Goal: Task Accomplishment & Management: Use online tool/utility

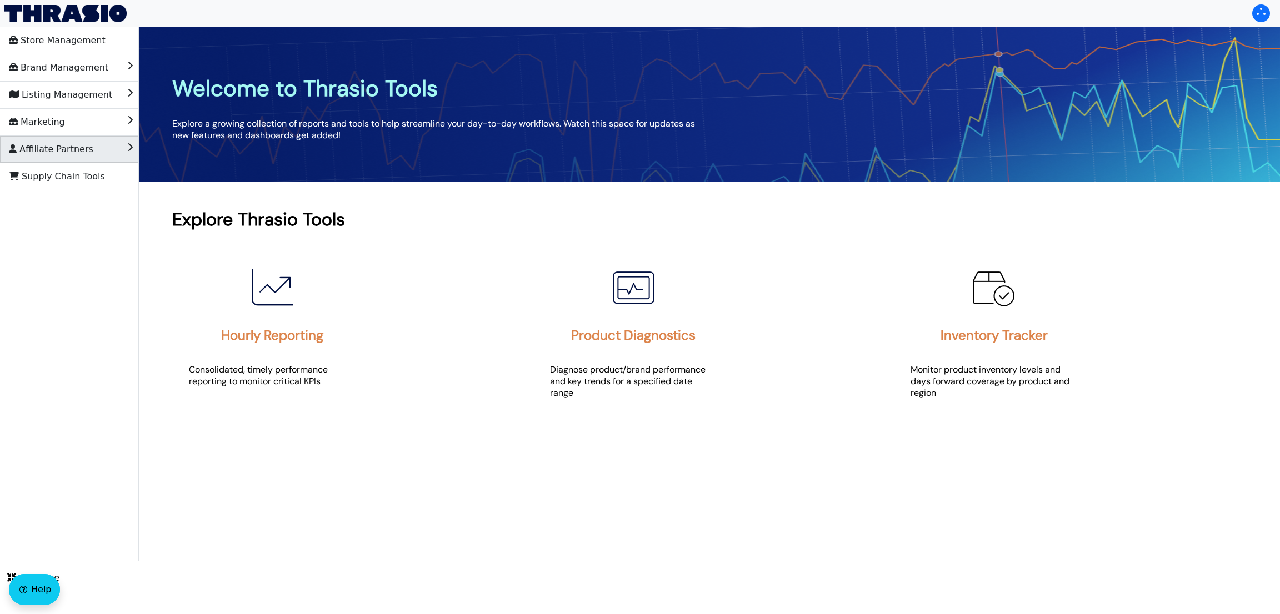
click at [98, 144] on li "Affiliate Partners" at bounding box center [69, 149] width 139 height 27
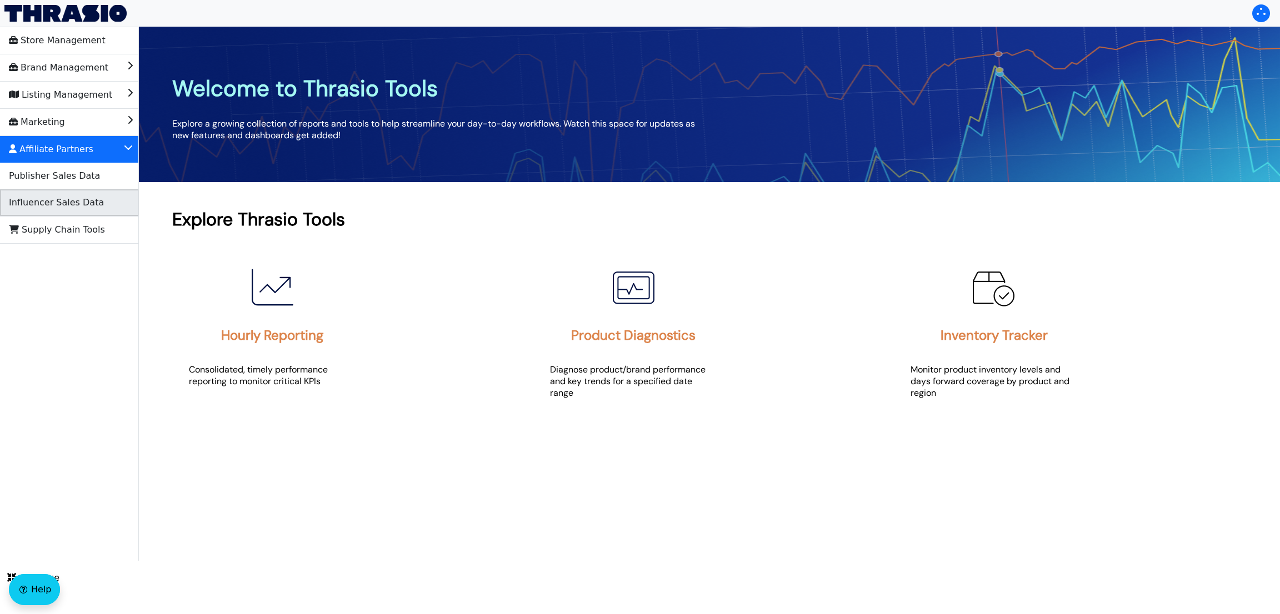
click at [92, 210] on li "Influencer Sales Data" at bounding box center [69, 202] width 139 height 27
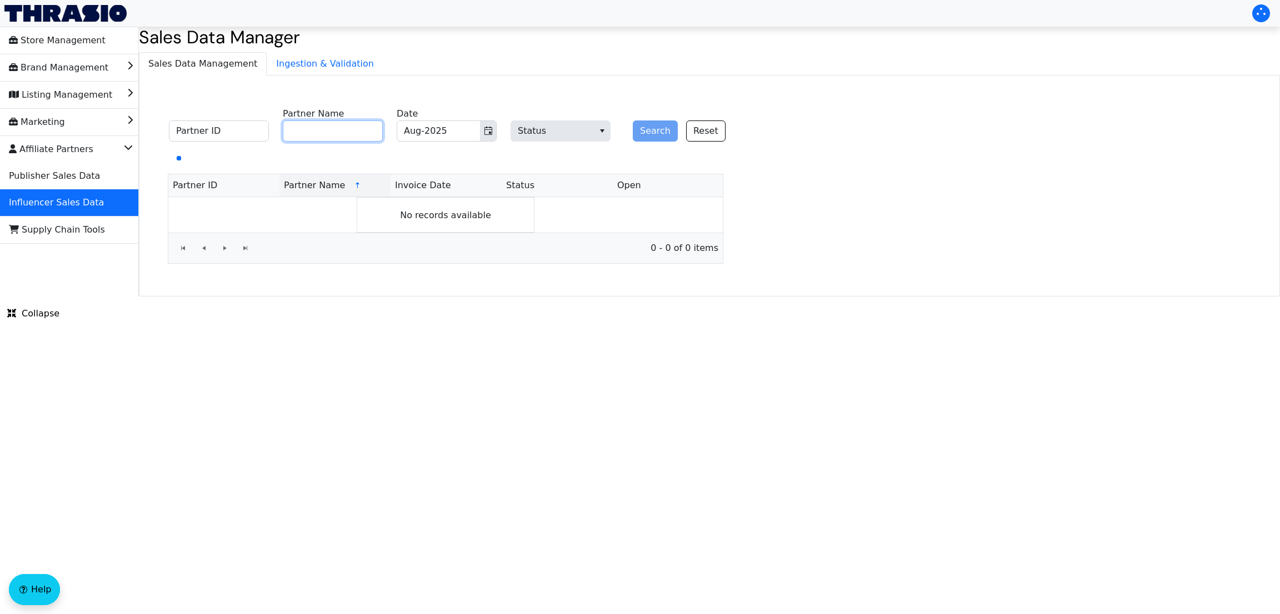
paste input "[PERSON_NAME]"
click at [332, 127] on input "[PERSON_NAME]" at bounding box center [333, 131] width 100 height 21
type input "[PERSON_NAME]"
click at [644, 138] on button "Search" at bounding box center [655, 131] width 45 height 21
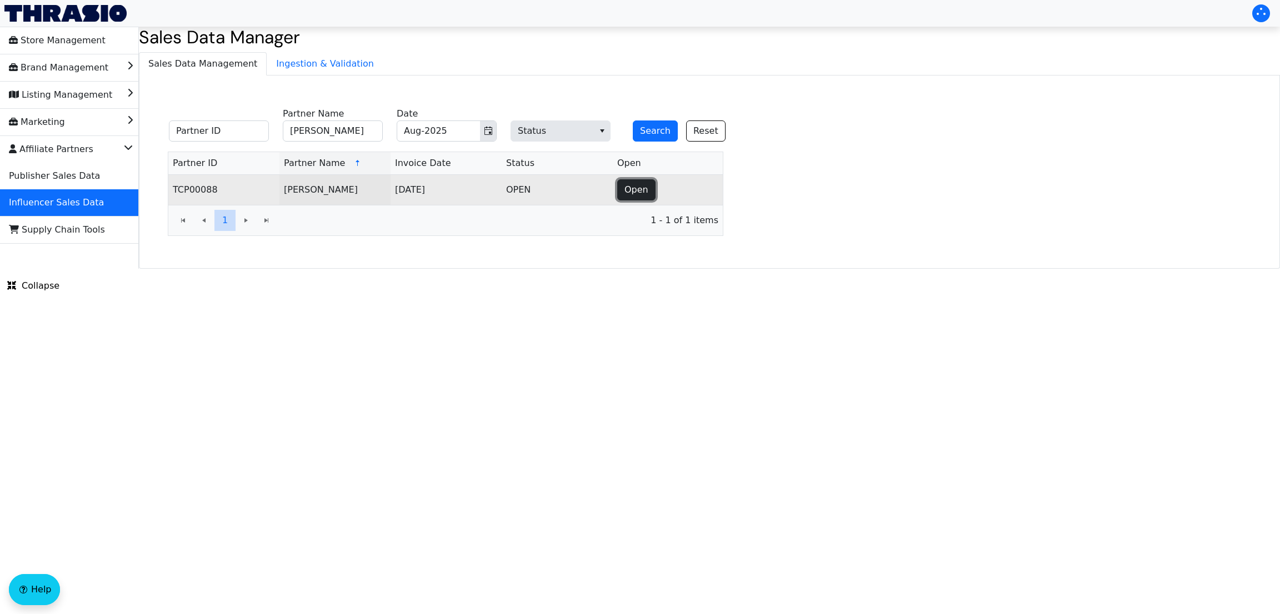
click at [618, 194] on button "Open" at bounding box center [636, 189] width 38 height 21
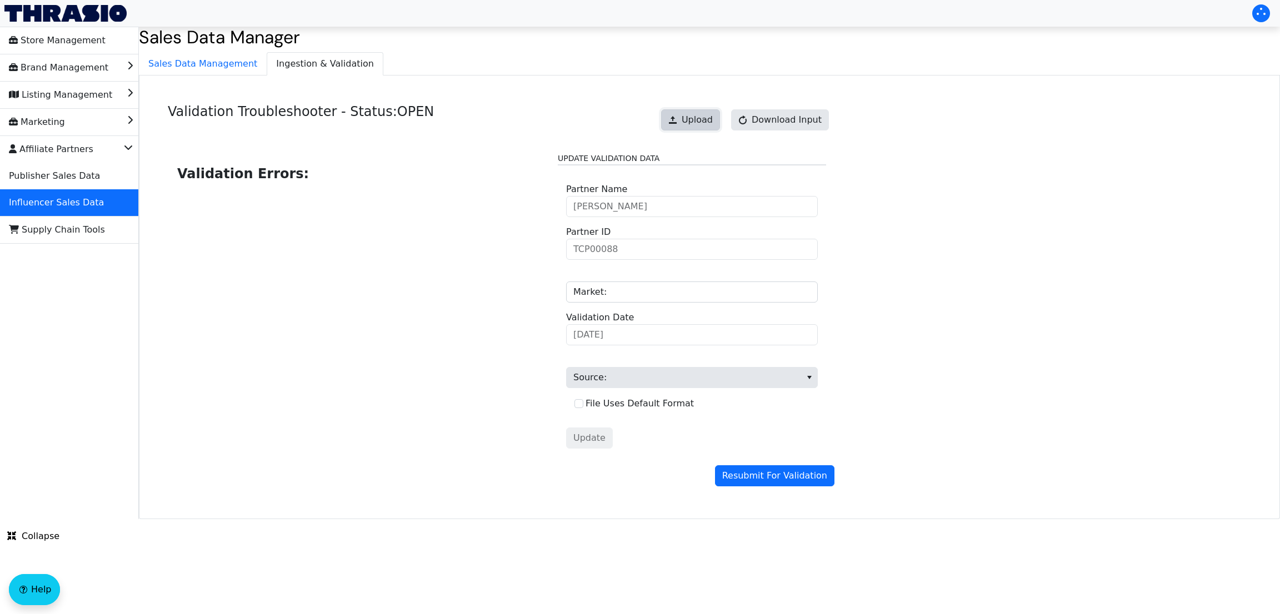
click at [713, 117] on span "Upload" at bounding box center [697, 119] width 31 height 13
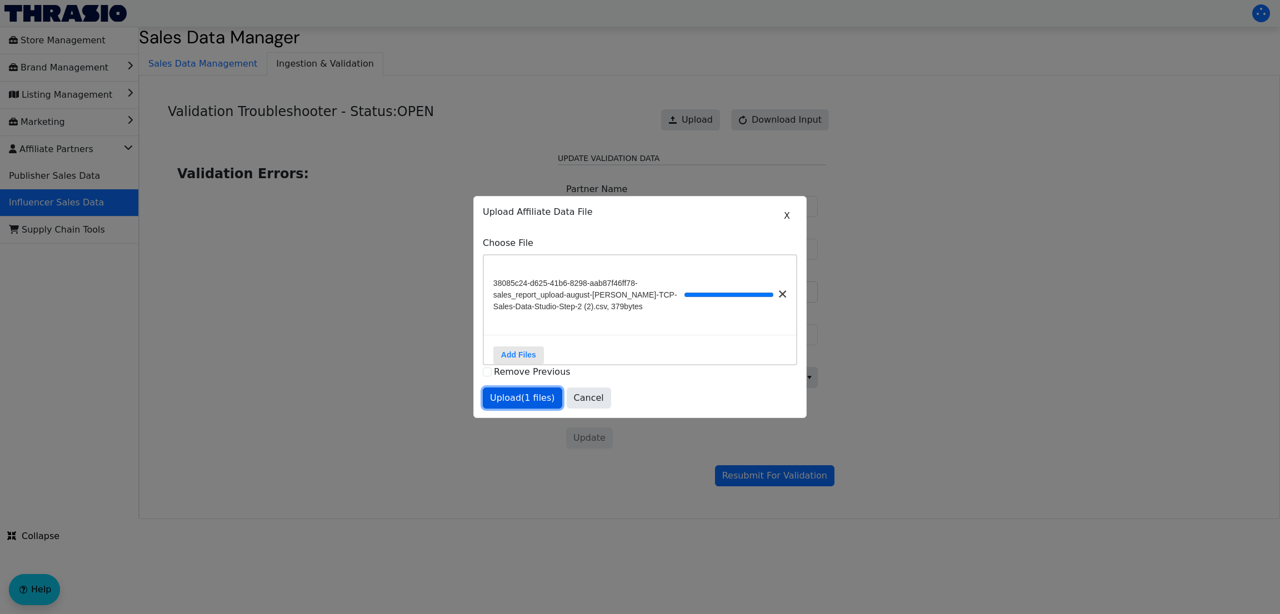
click at [514, 390] on span "Upload (1 files)" at bounding box center [522, 398] width 65 height 13
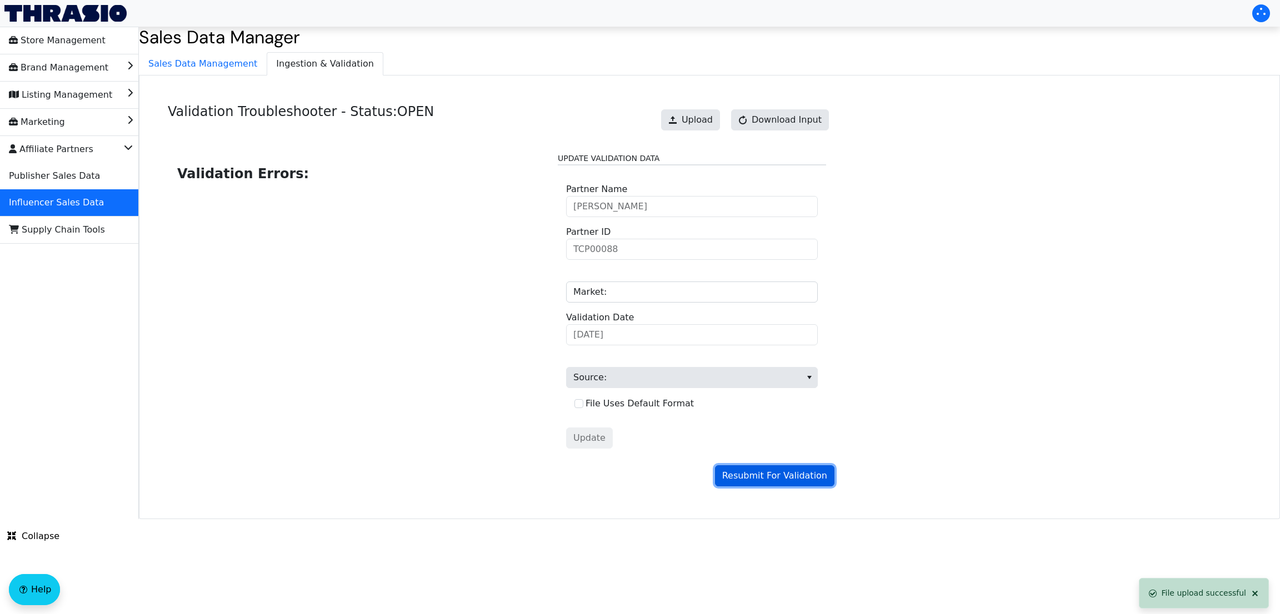
click at [752, 390] on span "Resubmit For Validation" at bounding box center [774, 475] width 105 height 13
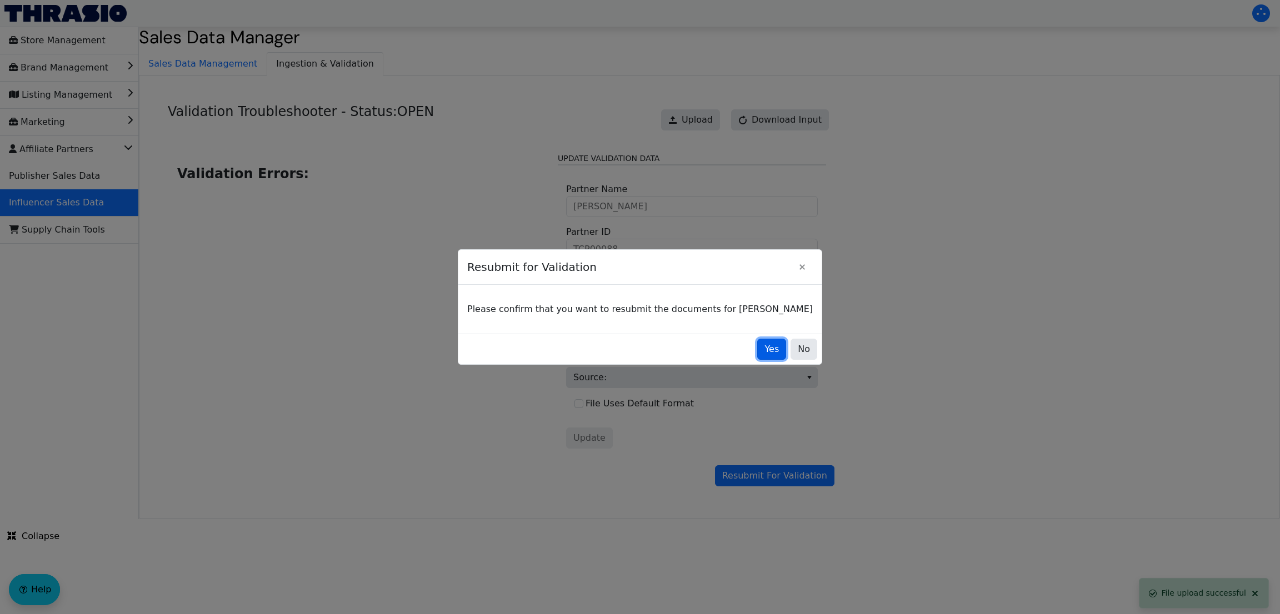
click at [764, 347] on span "Yes" at bounding box center [771, 349] width 14 height 13
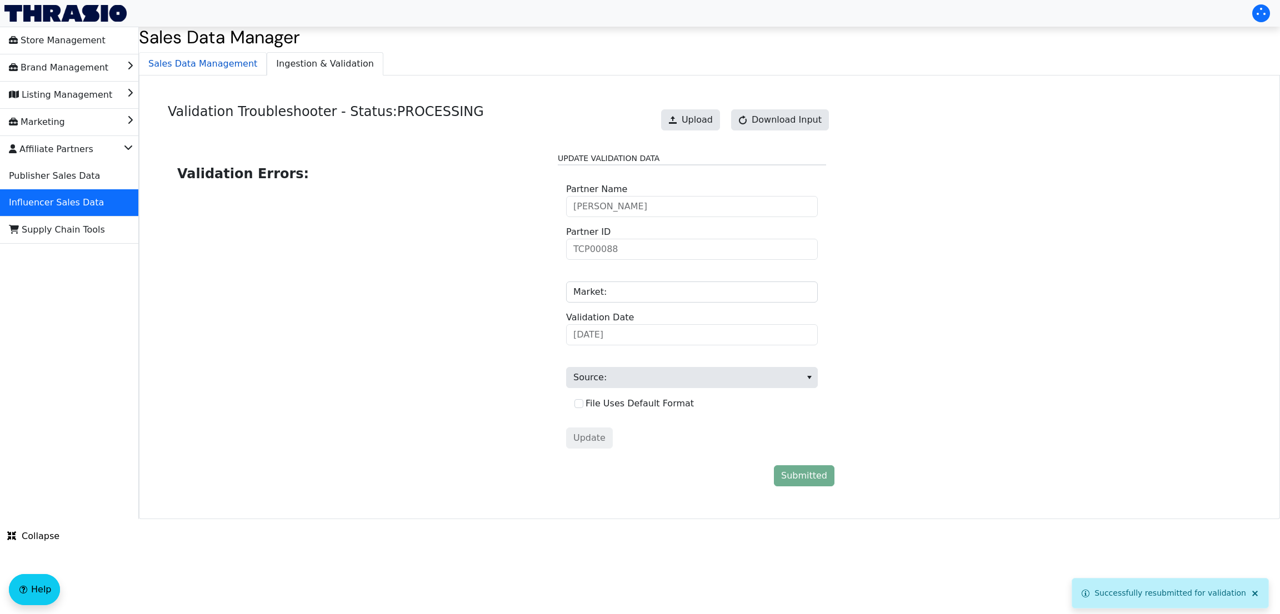
click at [186, 66] on span "Sales Data Management" at bounding box center [202, 64] width 127 height 22
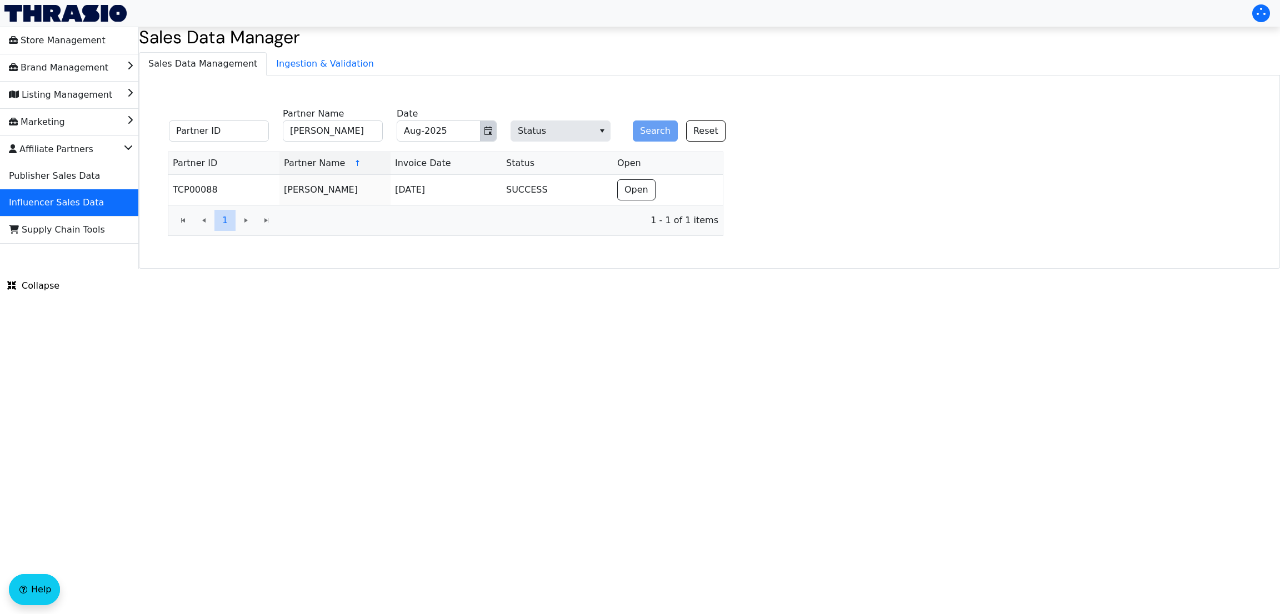
click at [488, 136] on span "Toggle calendar" at bounding box center [488, 130] width 9 height 13
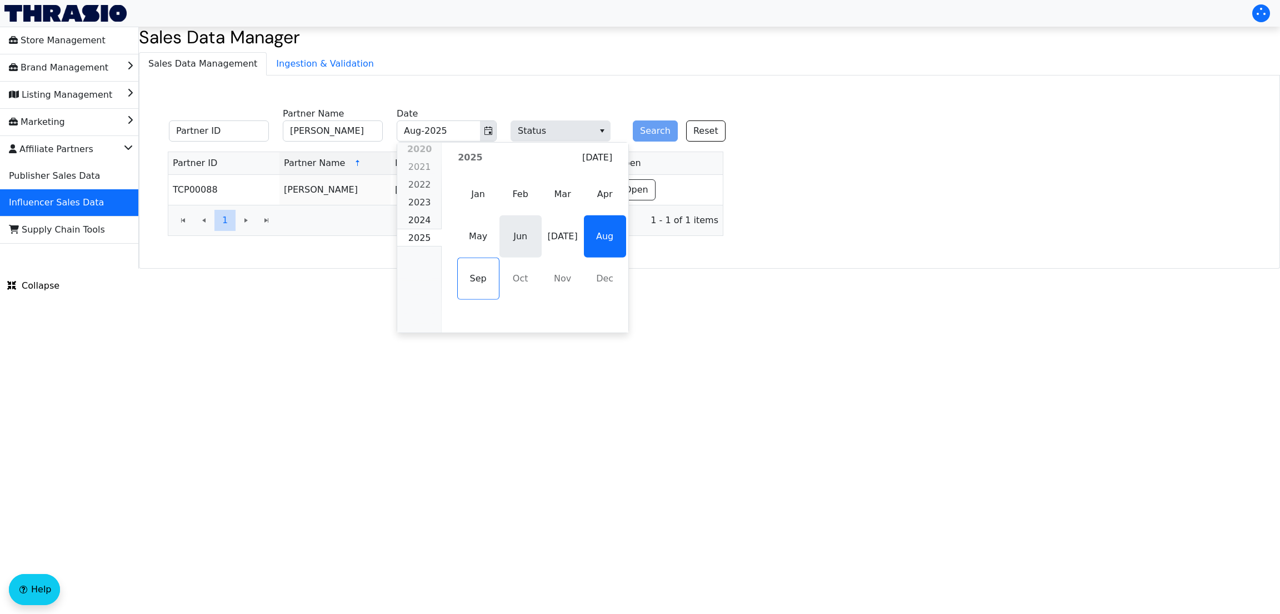
click at [514, 243] on span "Jun" at bounding box center [520, 237] width 42 height 42
type input "Jun-2025"
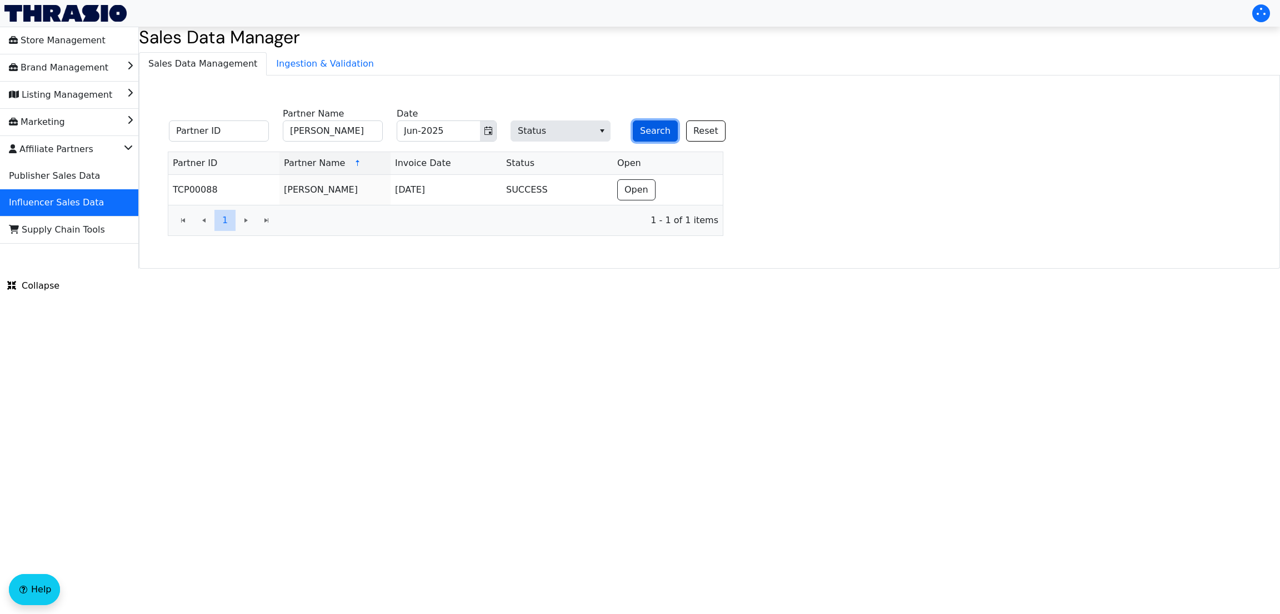
click at [655, 133] on button "Search" at bounding box center [655, 131] width 45 height 21
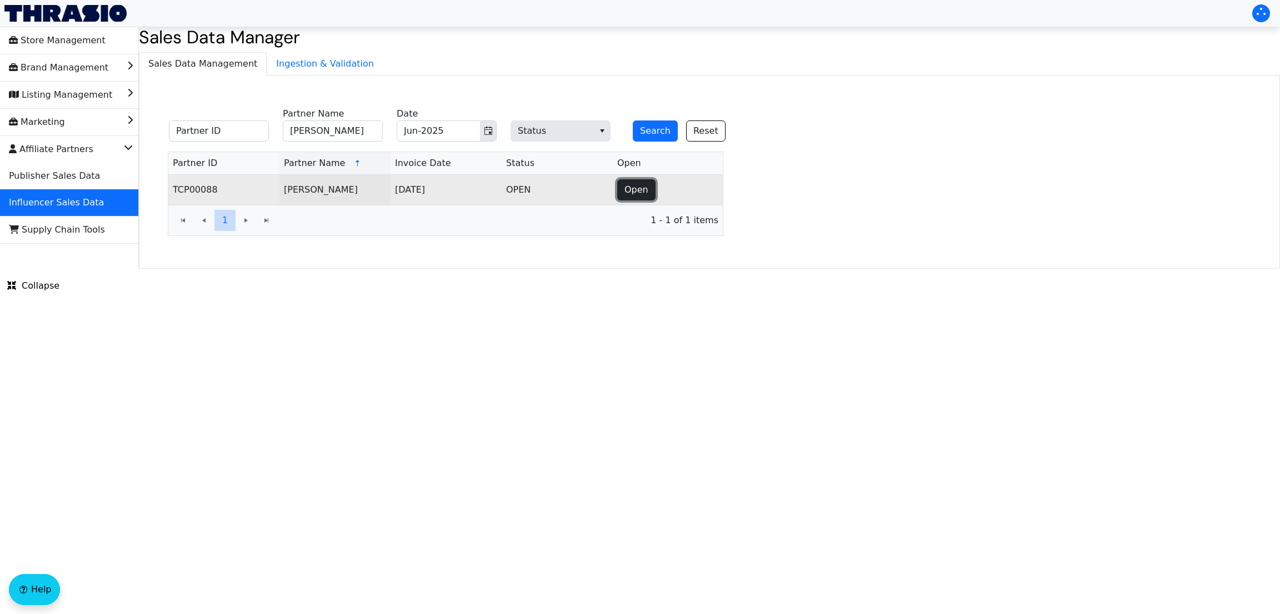
click at [626, 191] on span "Open" at bounding box center [636, 189] width 24 height 13
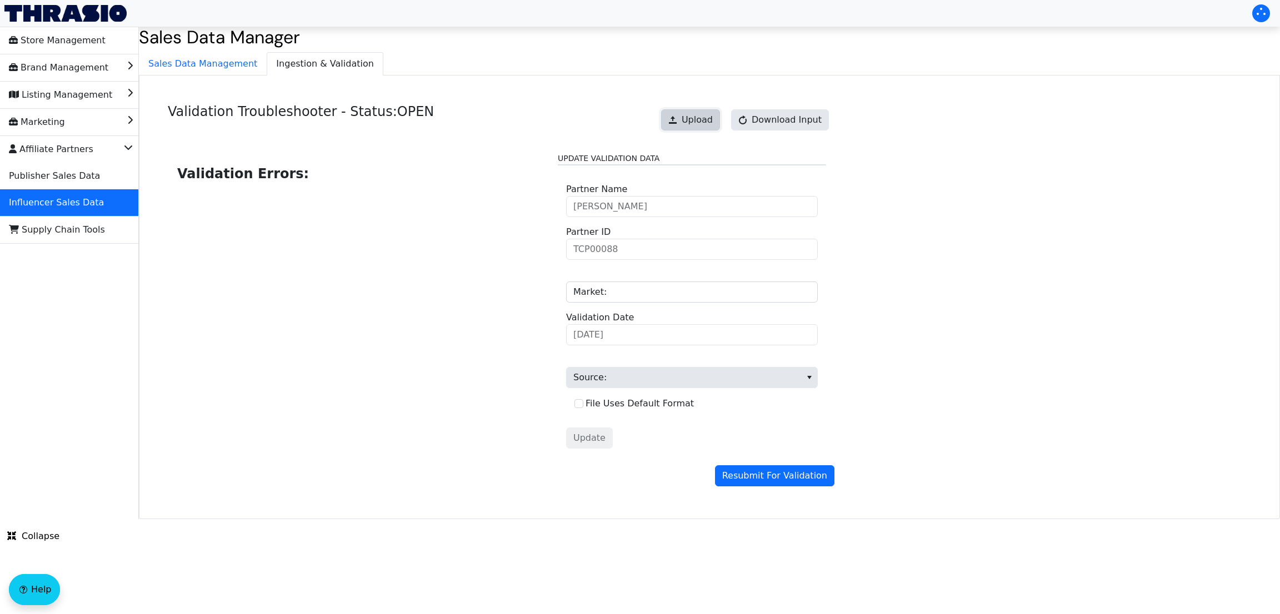
click at [708, 127] on button "Upload" at bounding box center [690, 119] width 59 height 21
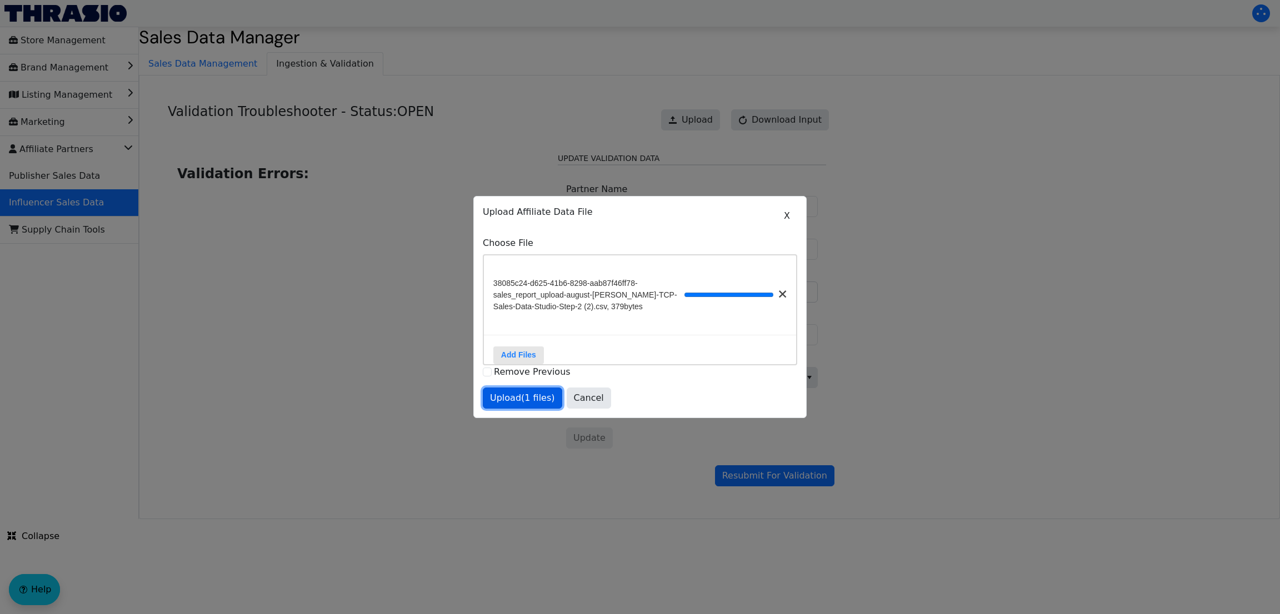
click at [525, 390] on span "Upload (1 files)" at bounding box center [522, 398] width 65 height 13
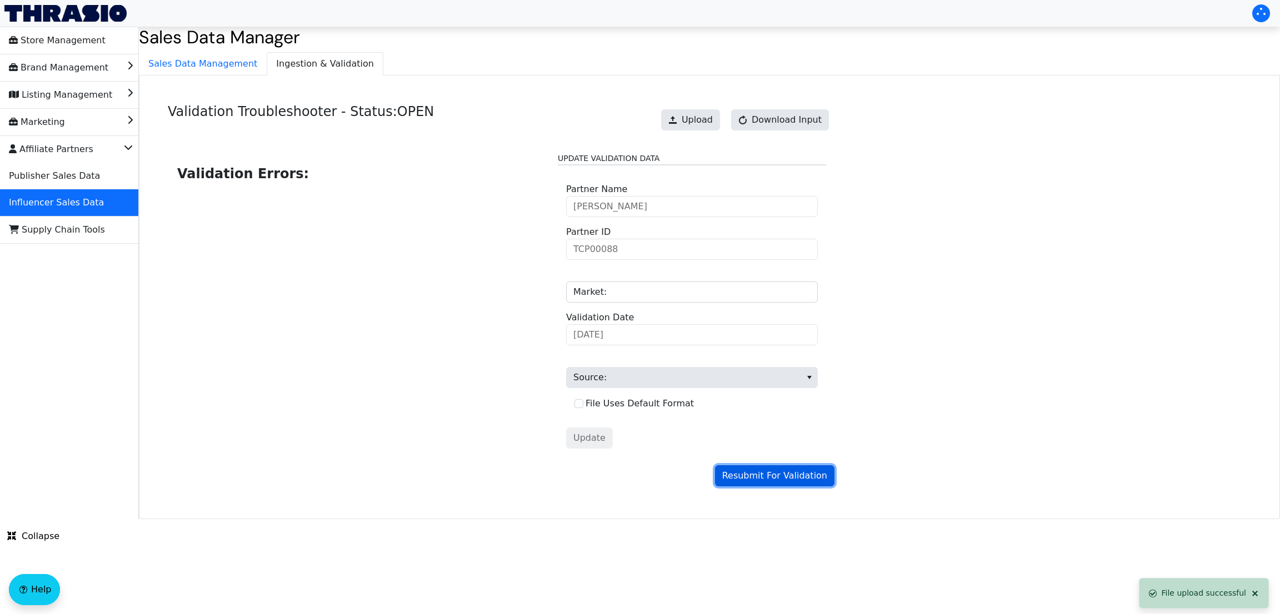
click at [778, 390] on span "Resubmit For Validation" at bounding box center [774, 475] width 105 height 13
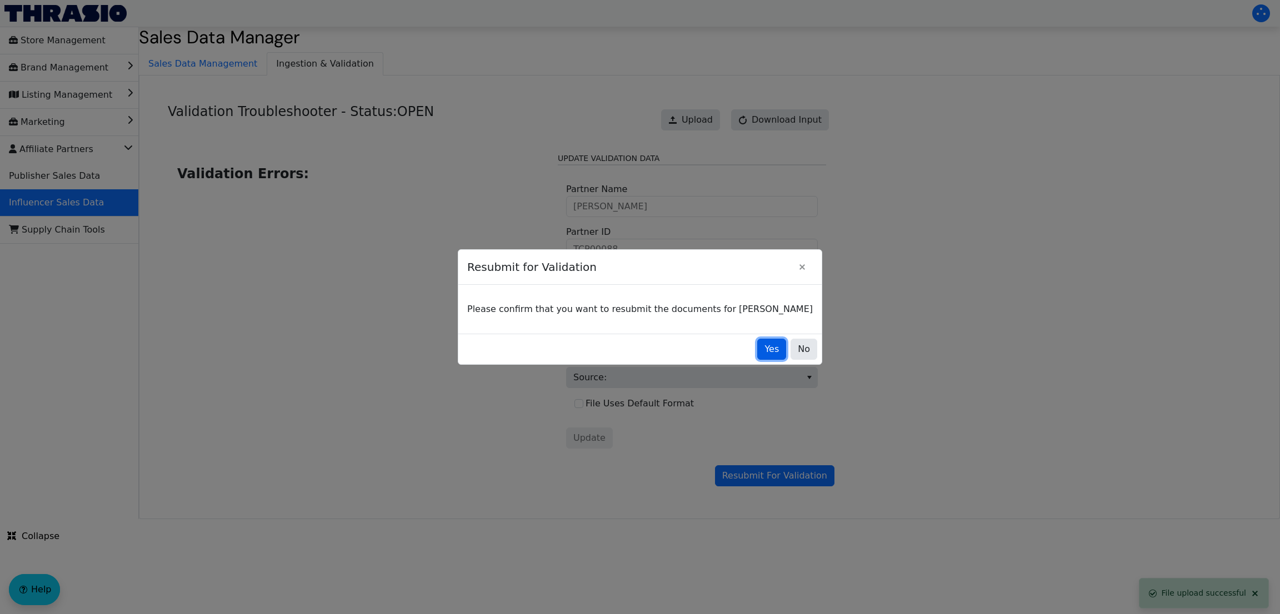
click at [764, 348] on span "Yes" at bounding box center [771, 349] width 14 height 13
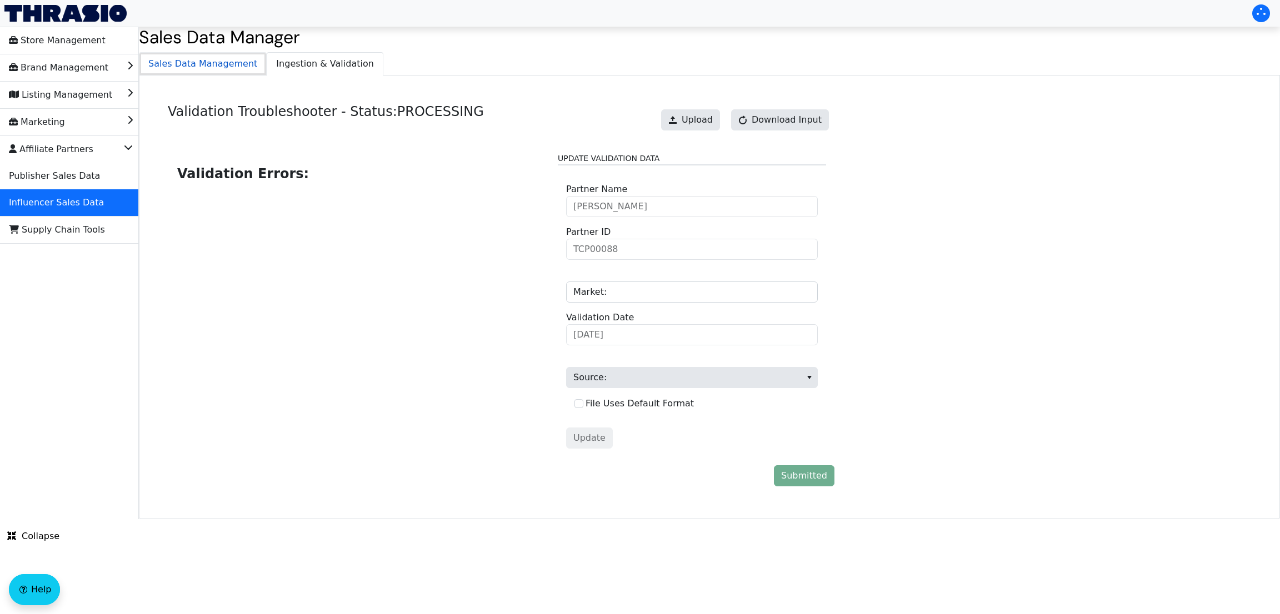
click at [201, 57] on span "Sales Data Management" at bounding box center [202, 64] width 127 height 22
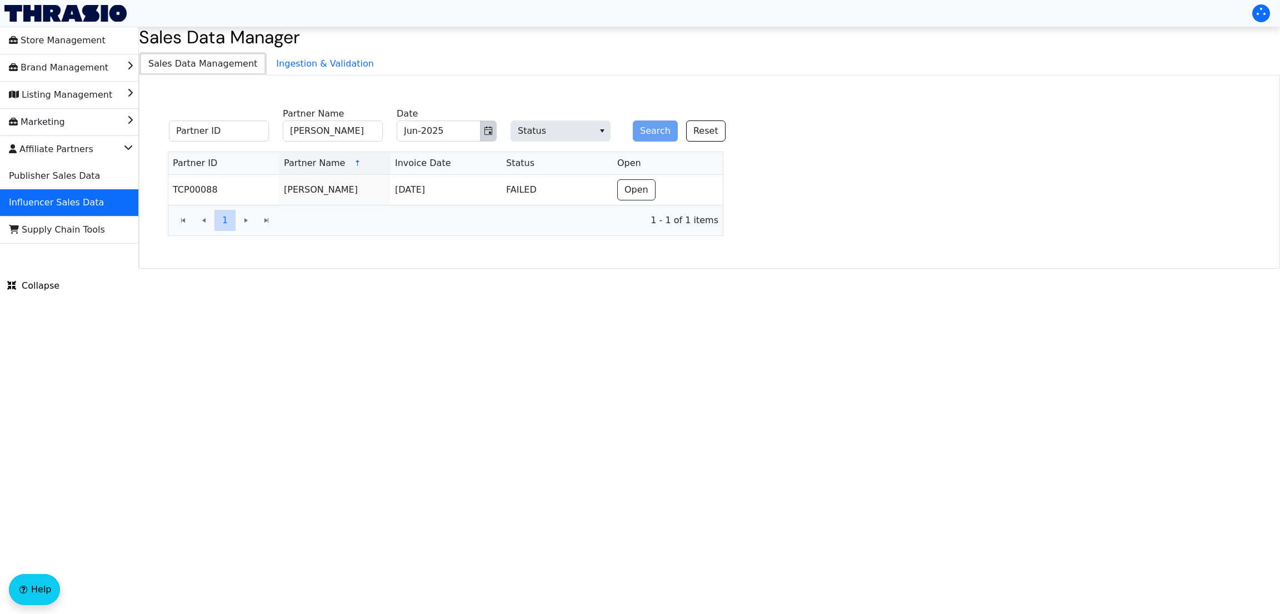
click at [485, 128] on icon "Toggle calendar" at bounding box center [488, 131] width 9 height 9
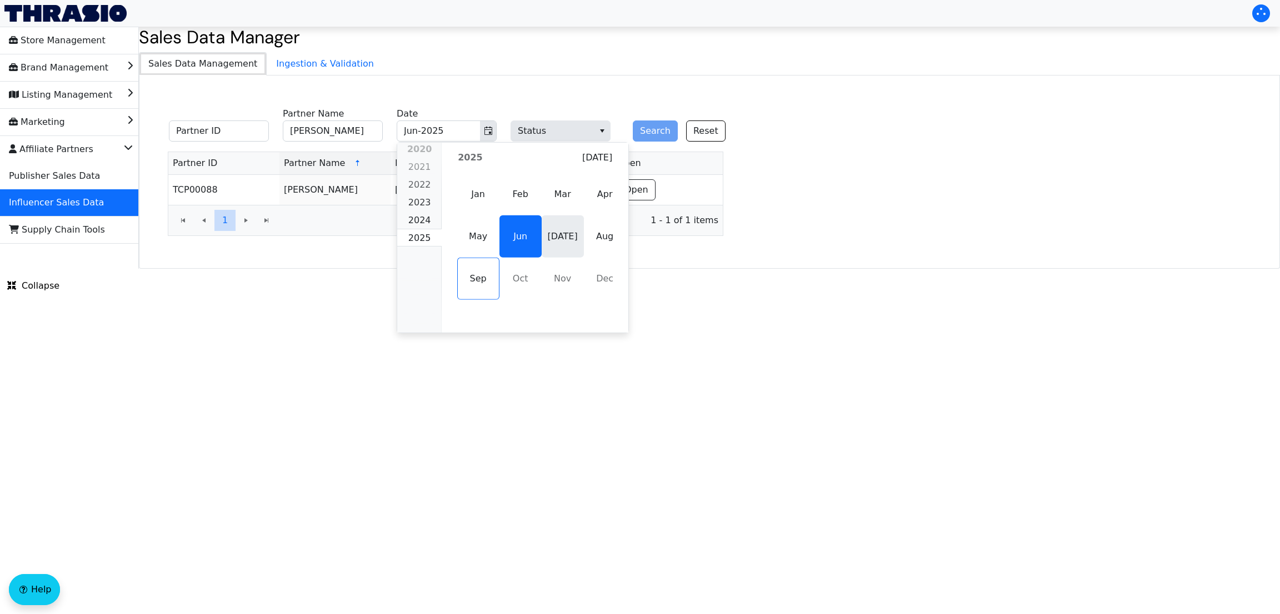
click at [556, 232] on span "[DATE]" at bounding box center [563, 237] width 42 height 42
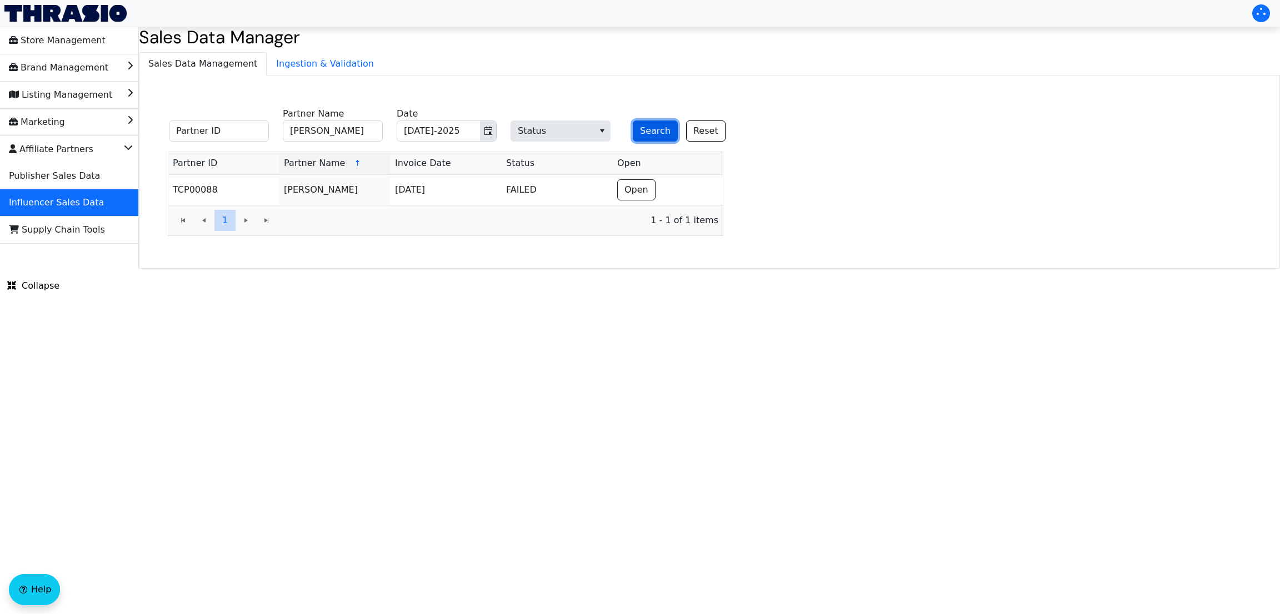
click at [646, 131] on button "Search" at bounding box center [655, 131] width 45 height 21
click at [352, 128] on input "[PERSON_NAME]" at bounding box center [333, 131] width 100 height 21
click at [480, 126] on button "Toggle calendar" at bounding box center [488, 131] width 16 height 20
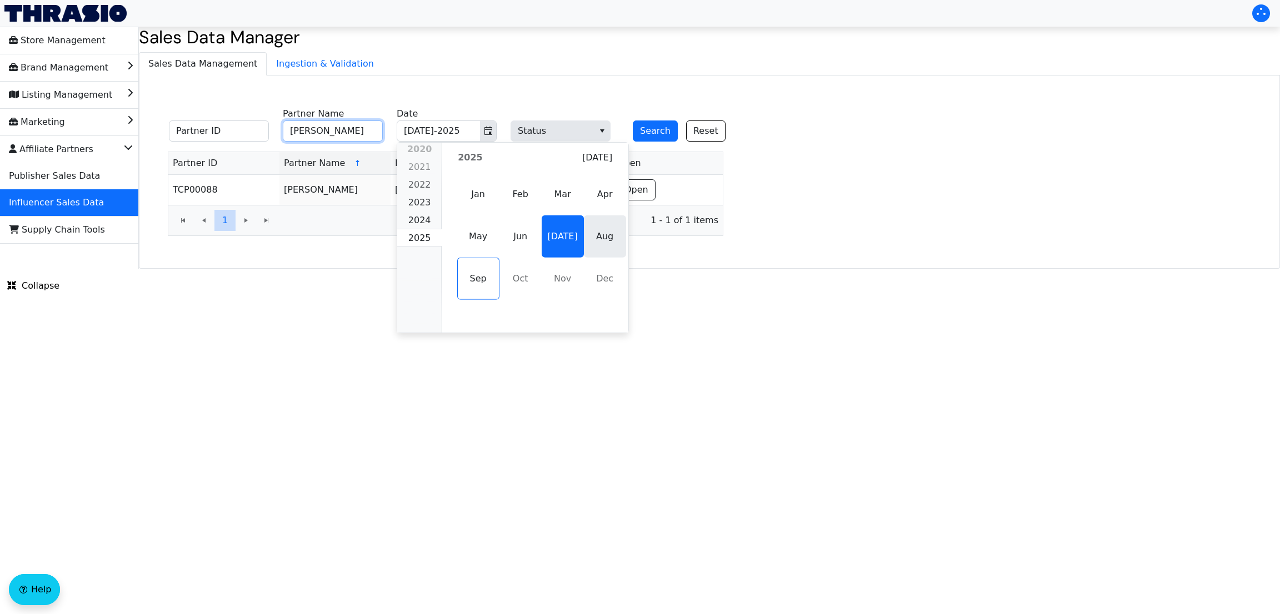
click at [602, 234] on span "Aug" at bounding box center [605, 237] width 42 height 42
type input "Aug-2025"
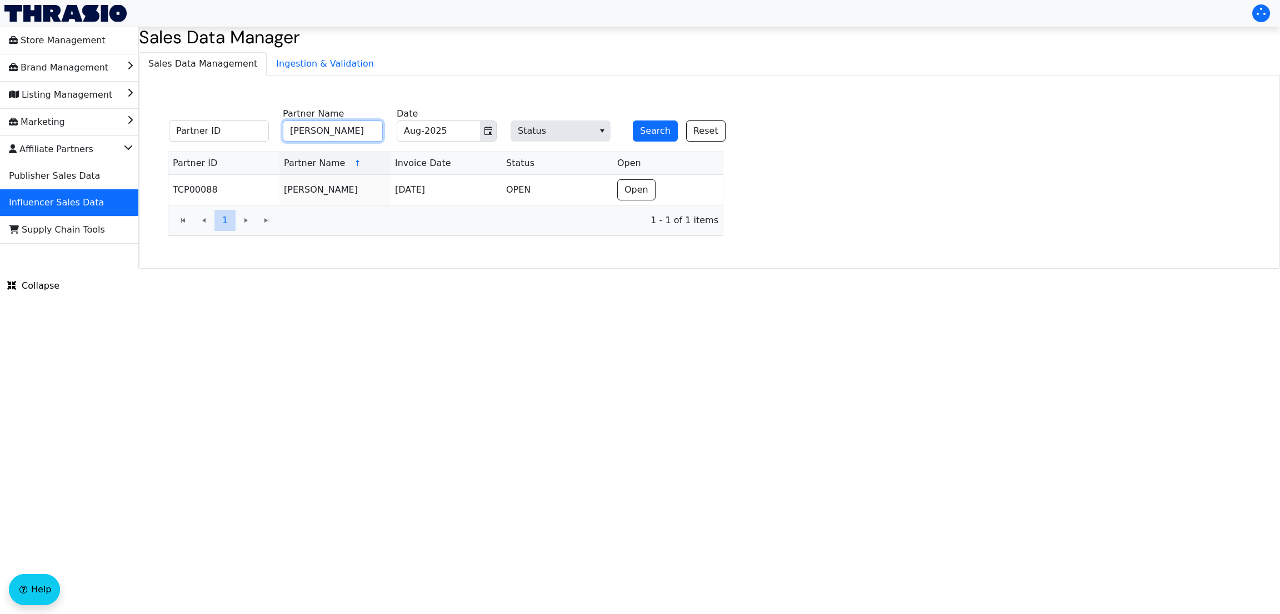
click at [341, 133] on input "[PERSON_NAME]" at bounding box center [333, 131] width 100 height 21
type input "[PERSON_NAME]"
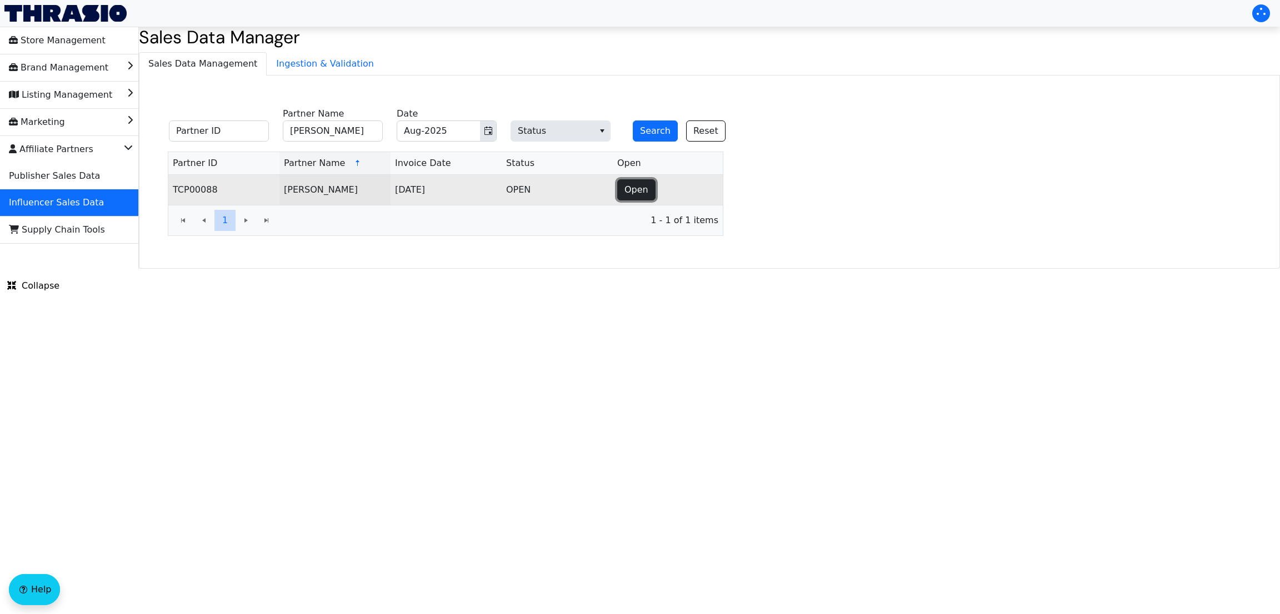
click at [647, 186] on button "Open" at bounding box center [636, 189] width 38 height 21
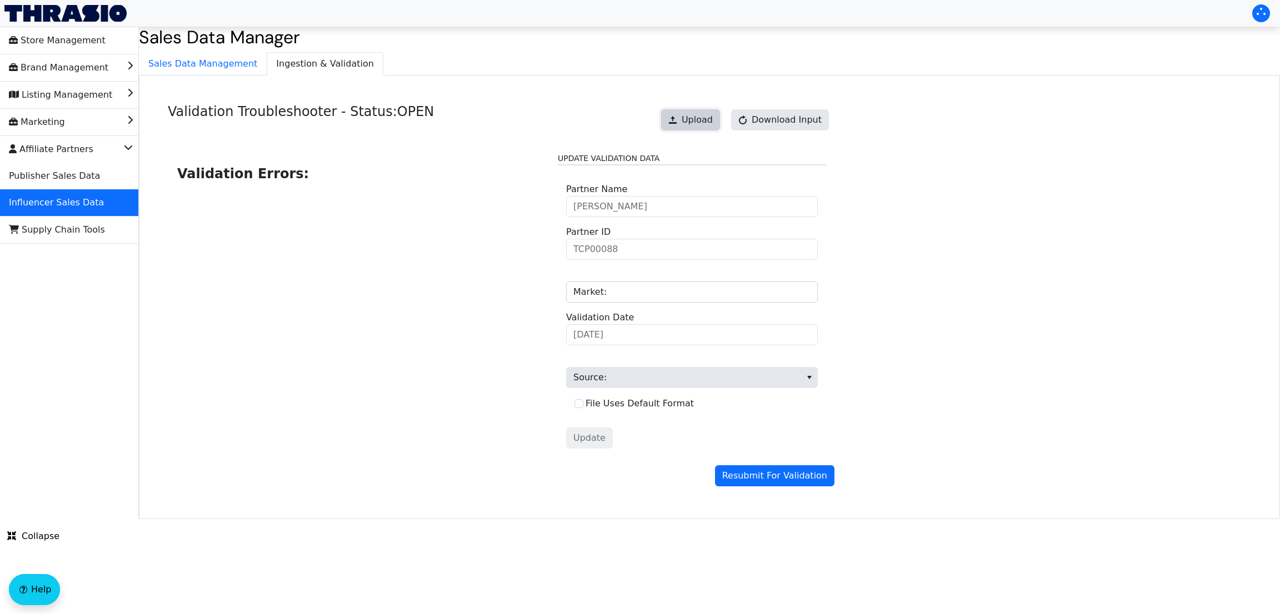
click at [698, 116] on span "Upload" at bounding box center [697, 119] width 31 height 13
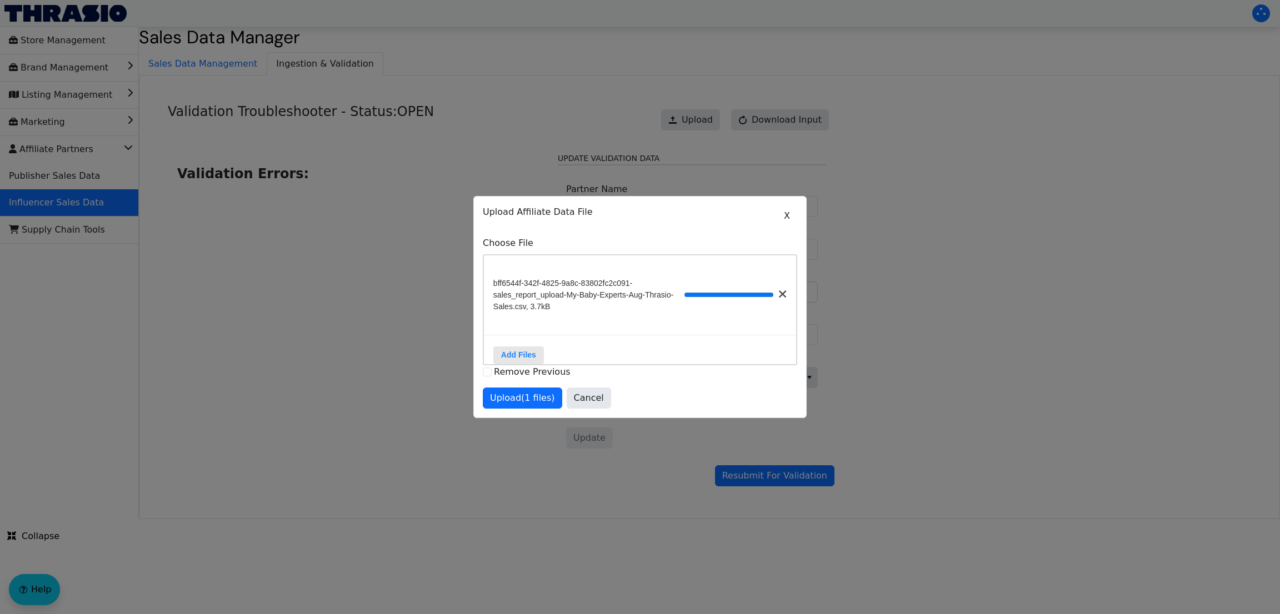
click at [598, 327] on div "bff6544f-342f-4825-9a8c-83802fc2c091-sales_report_upload-My-Baby-Experts-Aug-Th…" at bounding box center [640, 296] width 312 height 80
click at [511, 390] on span "Upload (1 files)" at bounding box center [522, 398] width 65 height 13
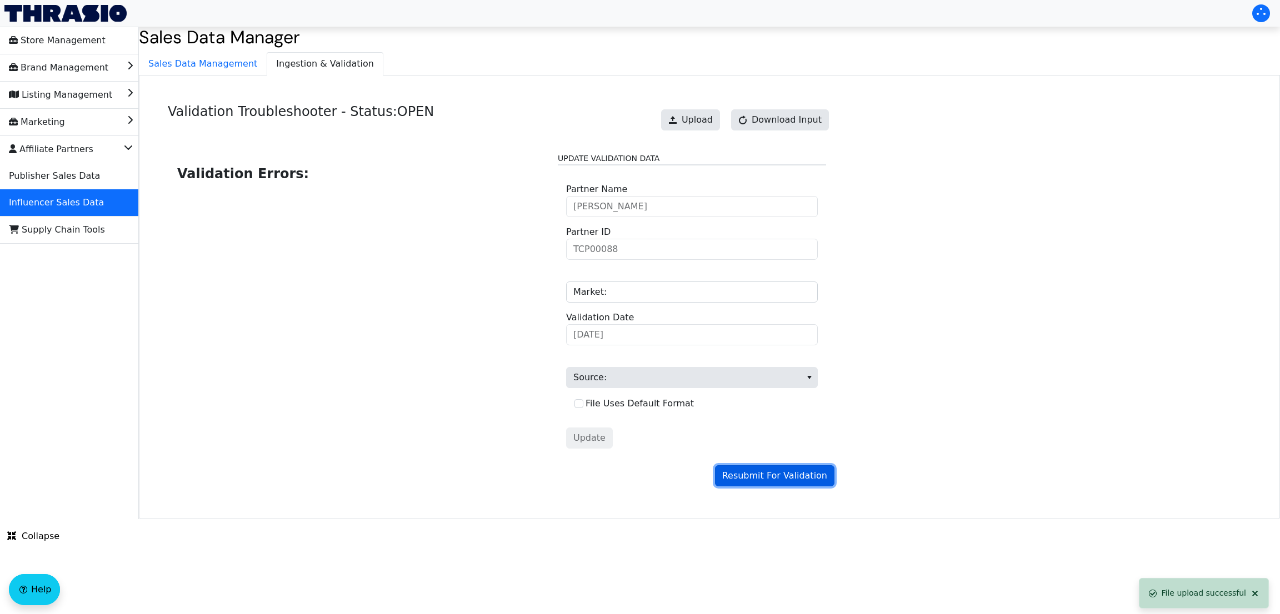
click at [785, 390] on span "Resubmit For Validation" at bounding box center [774, 475] width 105 height 13
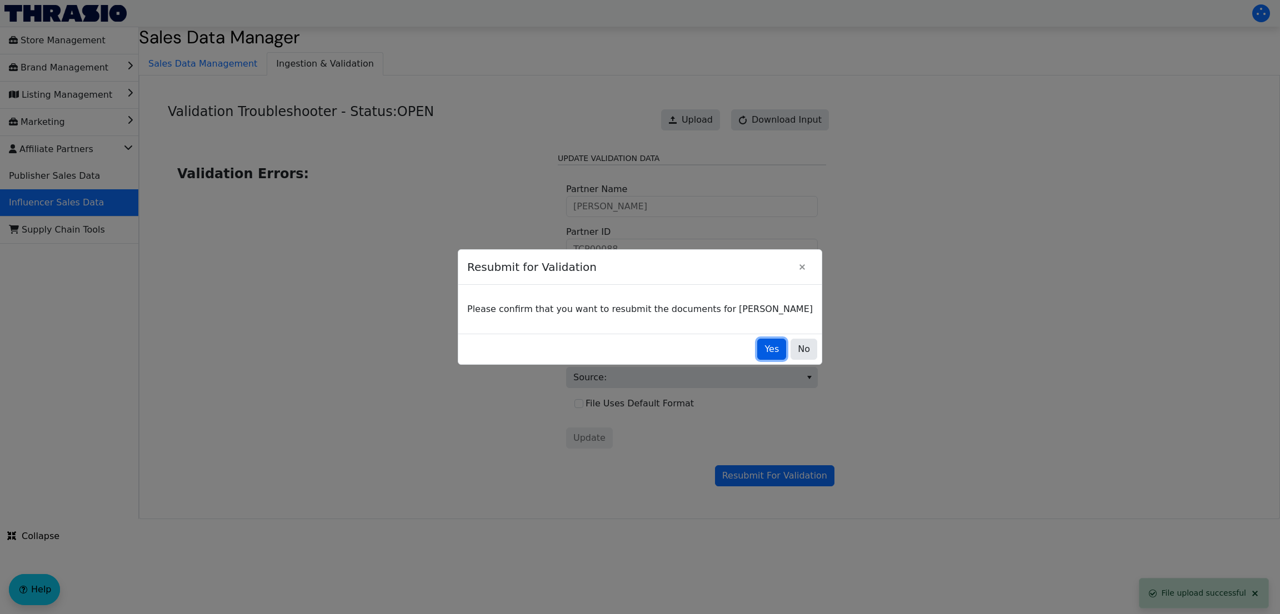
click at [757, 353] on button "Yes" at bounding box center [771, 349] width 29 height 21
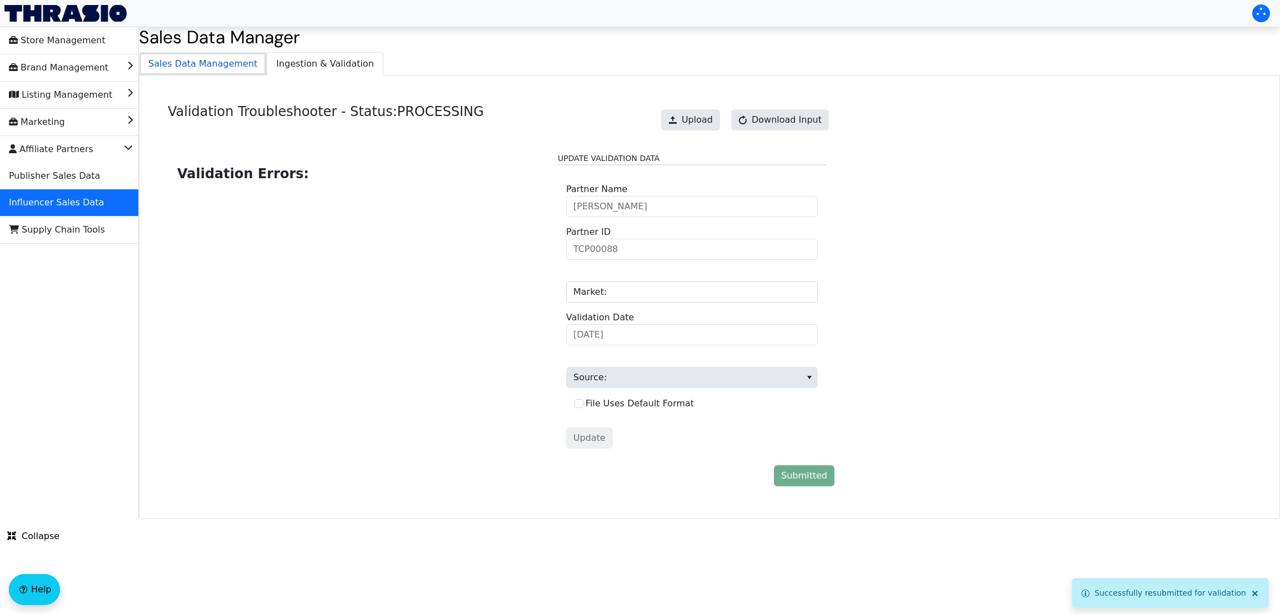
click at [212, 68] on span "Sales Data Management" at bounding box center [202, 64] width 127 height 22
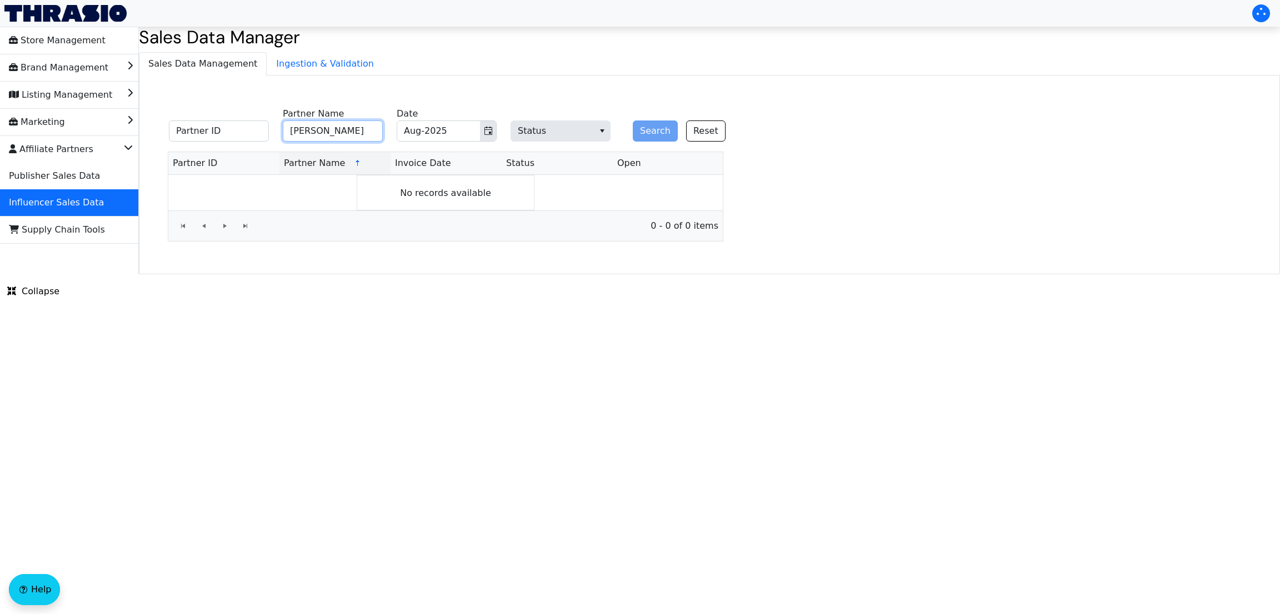
click at [294, 127] on input "[PERSON_NAME]" at bounding box center [333, 131] width 100 height 21
type input "[PERSON_NAME]"
click at [642, 125] on button "Search" at bounding box center [655, 131] width 45 height 21
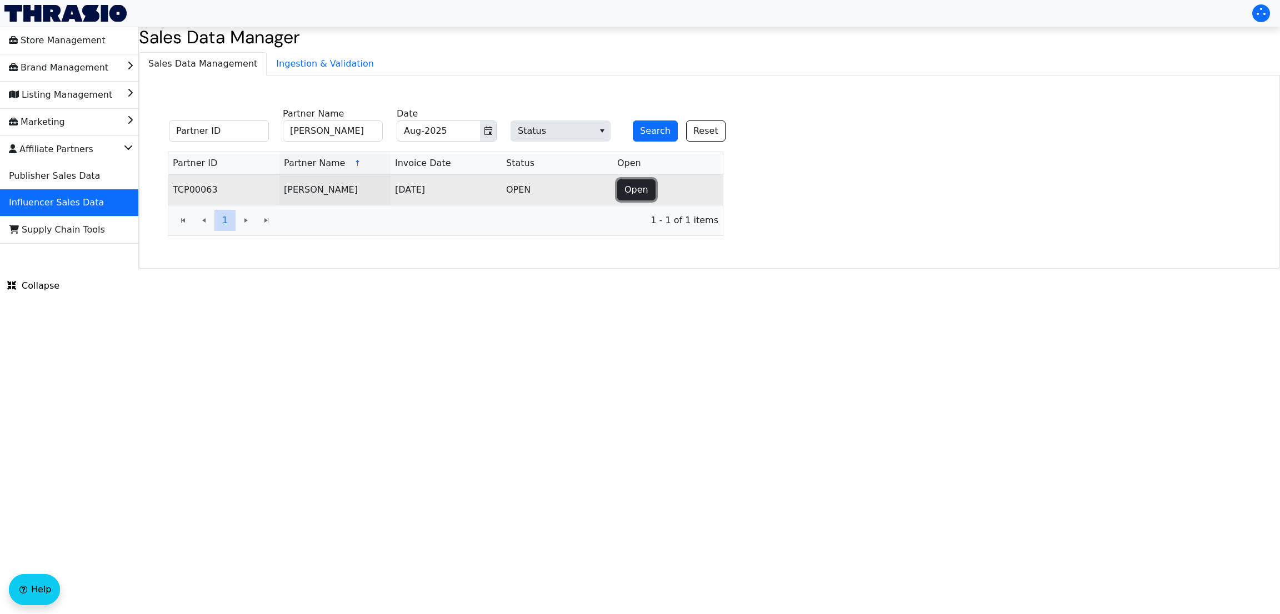
click at [632, 190] on span "Open" at bounding box center [636, 189] width 24 height 13
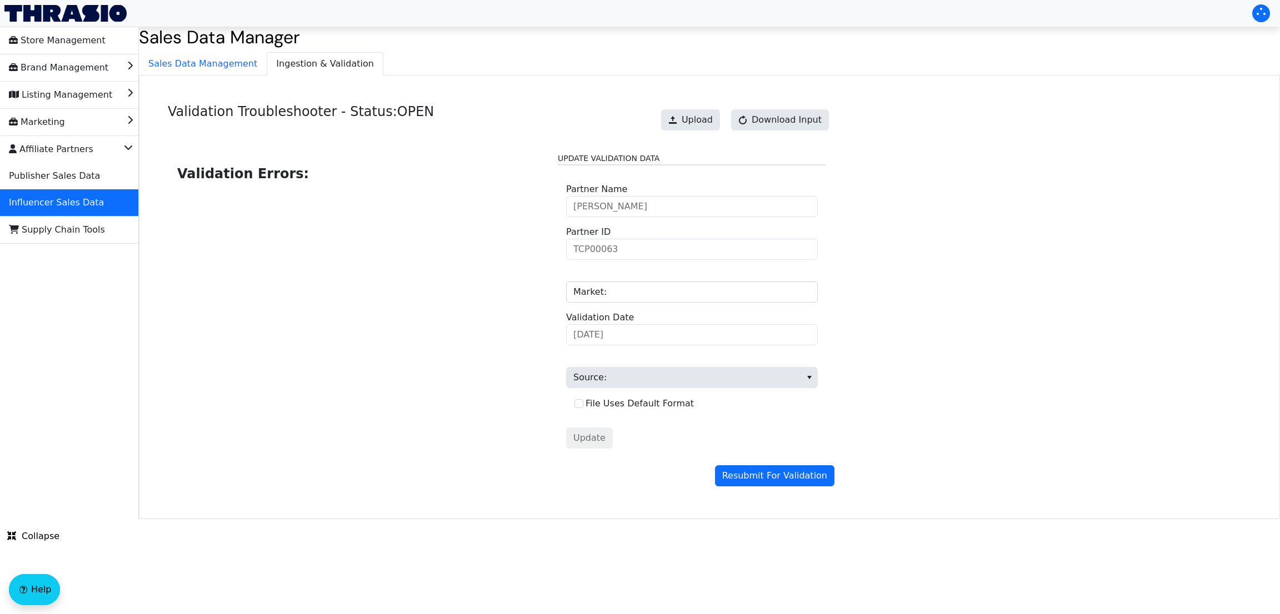
click at [828, 41] on h2 "Sales Data Manager" at bounding box center [709, 37] width 1141 height 21
click at [709, 114] on span "Upload" at bounding box center [697, 119] width 31 height 13
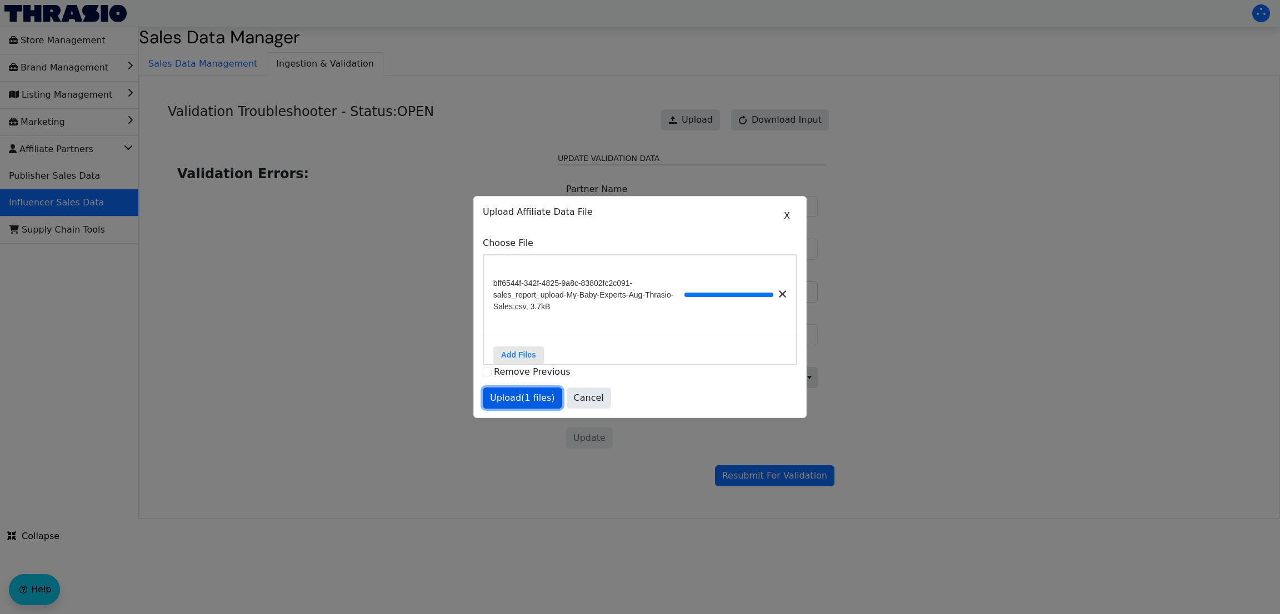
click at [520, 390] on span "Upload (1 files)" at bounding box center [522, 398] width 65 height 13
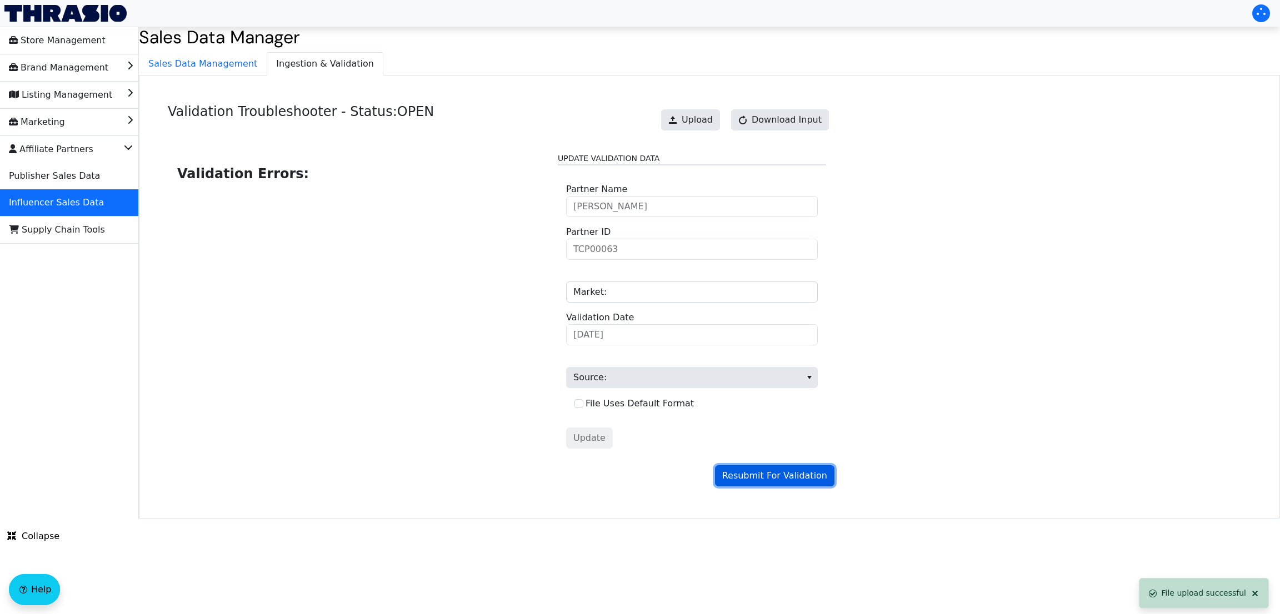
click at [780, 390] on span "Resubmit For Validation" at bounding box center [774, 475] width 105 height 13
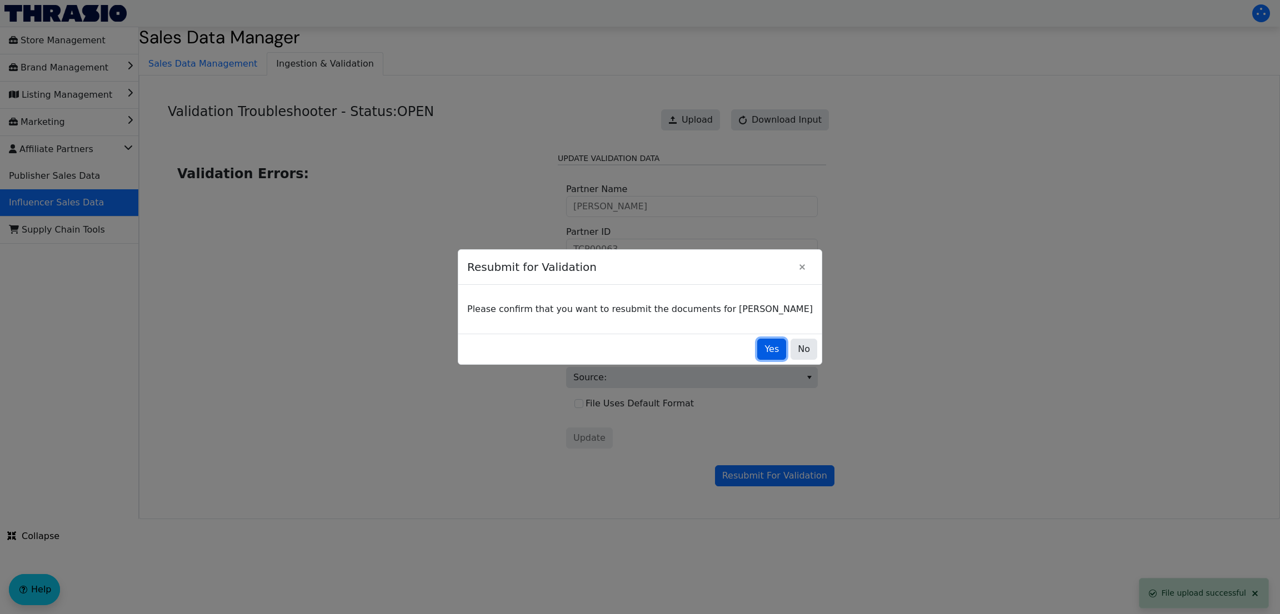
click at [764, 348] on span "Yes" at bounding box center [771, 349] width 14 height 13
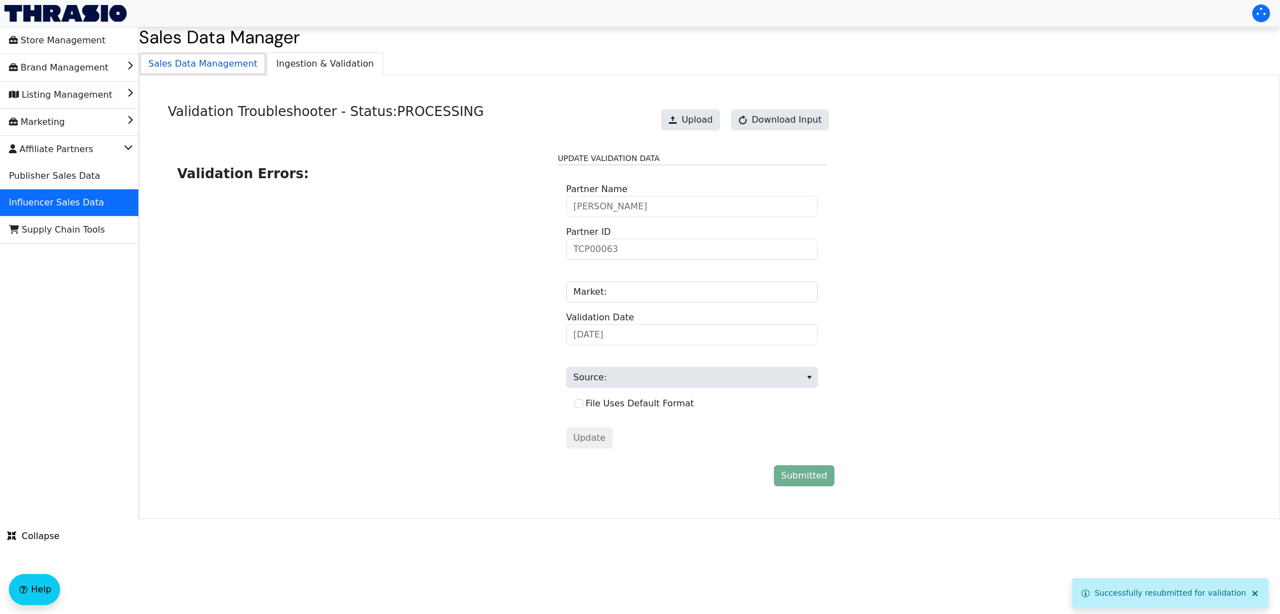
click at [202, 55] on span "Sales Data Management" at bounding box center [202, 64] width 127 height 22
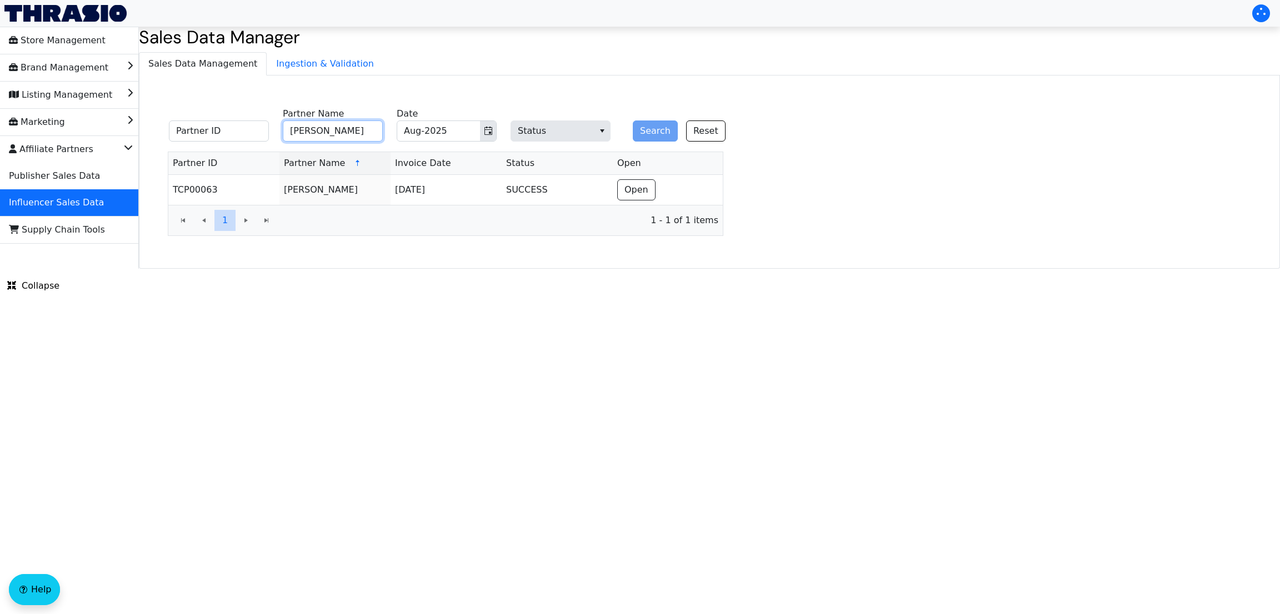
click at [326, 128] on input "[PERSON_NAME]" at bounding box center [333, 131] width 100 height 21
click at [326, 128] on input "s" at bounding box center [333, 131] width 100 height 21
type input "[PERSON_NAME]"
click at [658, 134] on button "Search" at bounding box center [655, 131] width 45 height 21
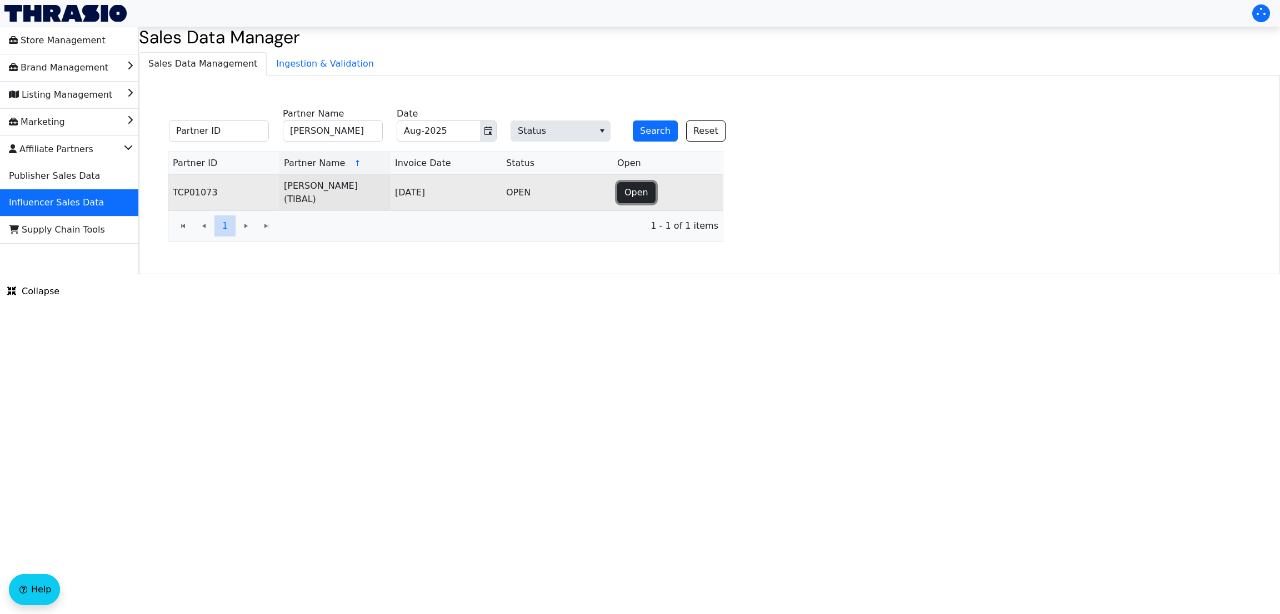
click at [644, 188] on span "Open" at bounding box center [636, 192] width 24 height 13
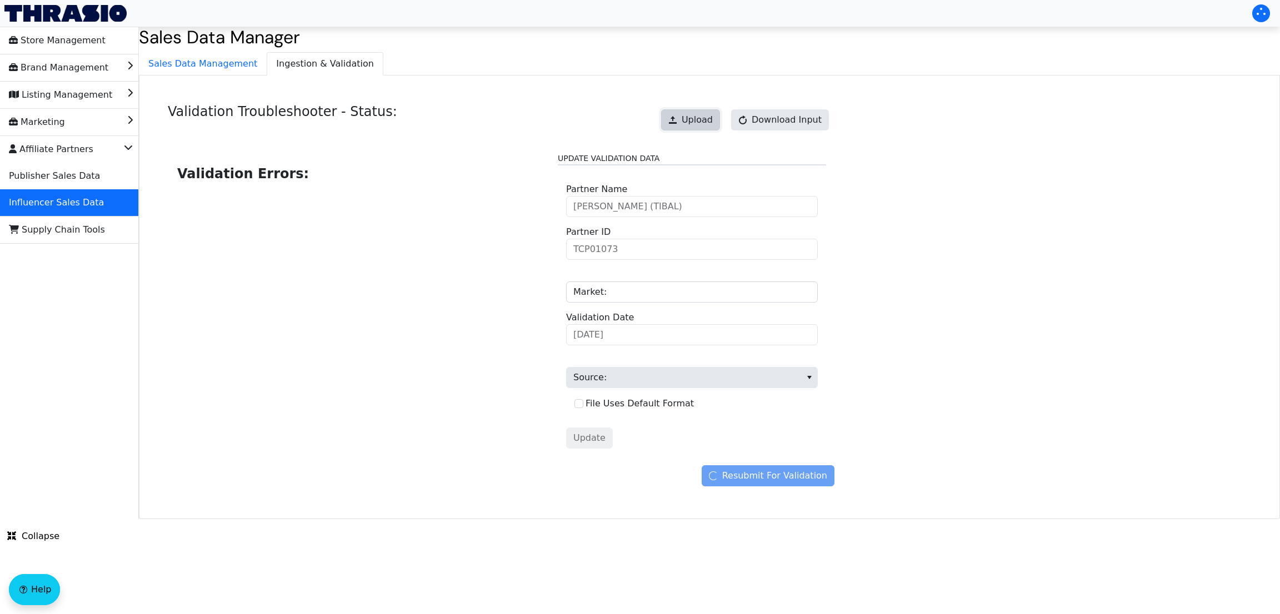
click at [703, 127] on button "Upload" at bounding box center [690, 119] width 59 height 21
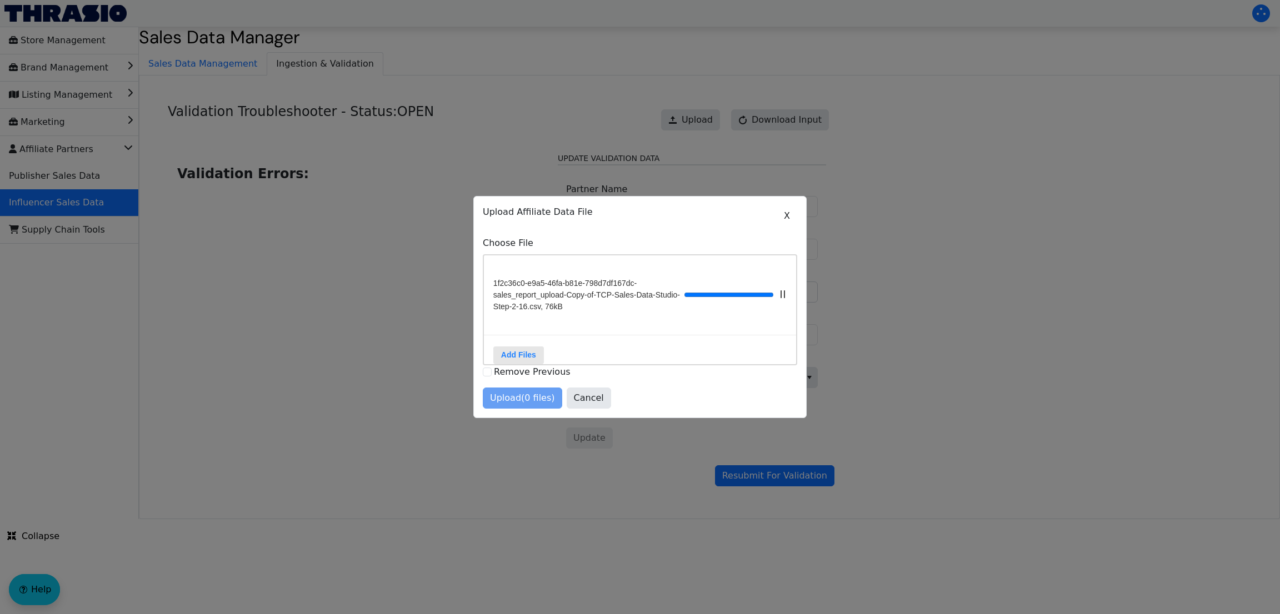
click at [519, 390] on div "Upload (0 files) Cancel" at bounding box center [640, 398] width 314 height 21
click at [519, 390] on span "Upload (1 files)" at bounding box center [522, 398] width 65 height 13
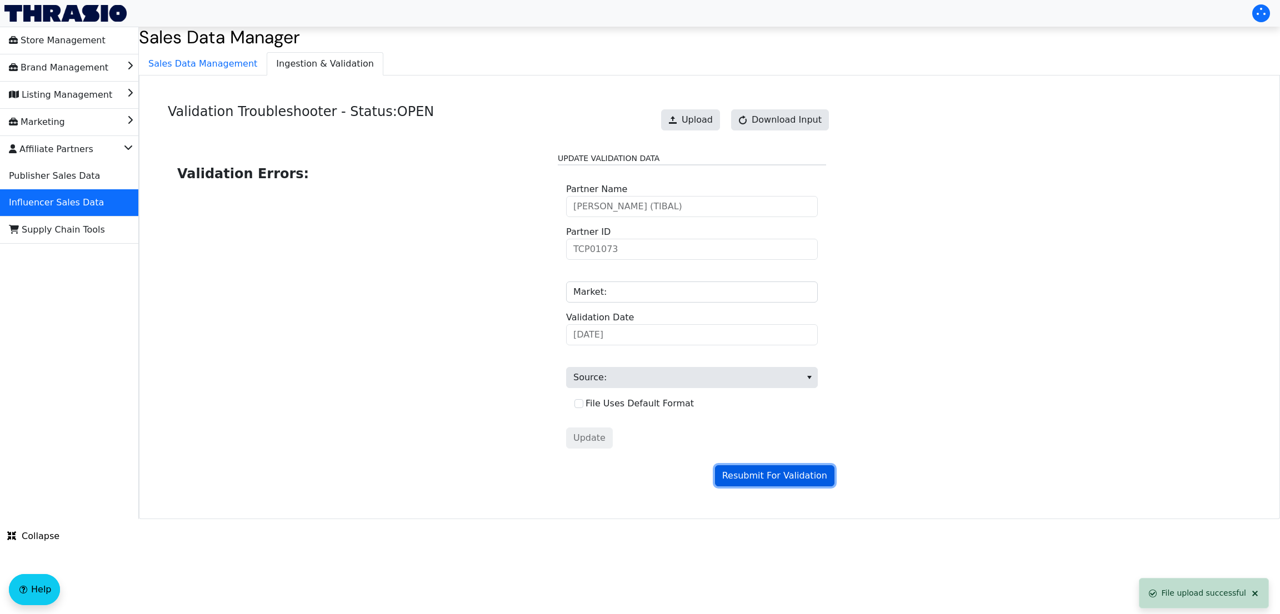
click at [766, 390] on span "Resubmit For Validation" at bounding box center [774, 475] width 105 height 13
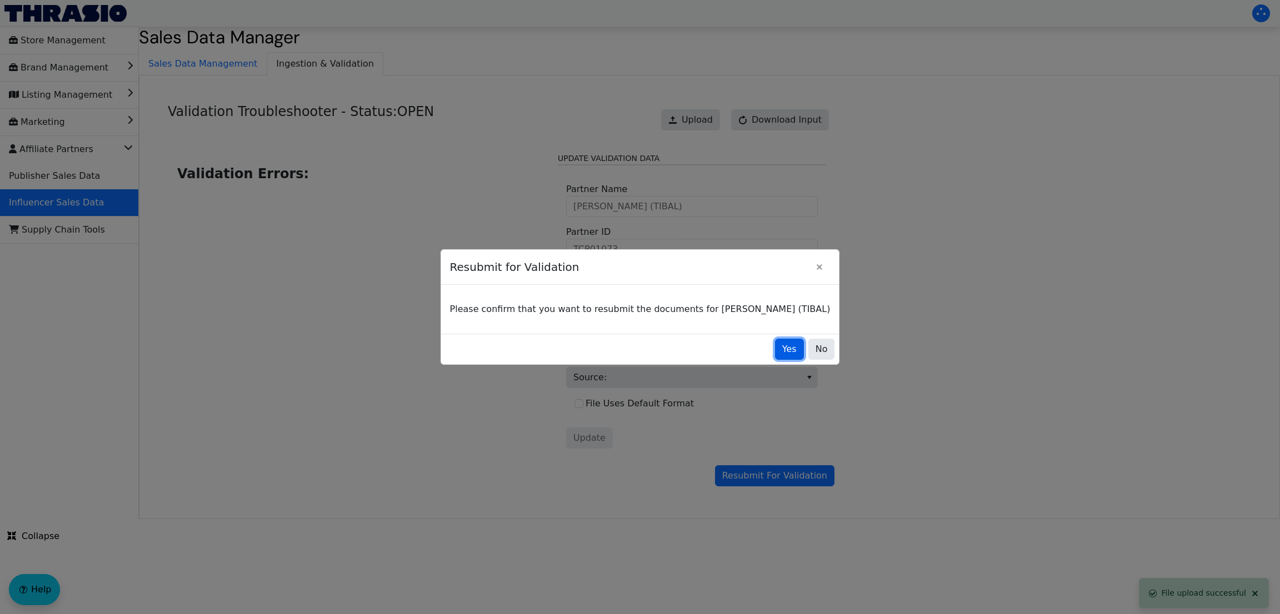
click at [782, 347] on span "Yes" at bounding box center [789, 349] width 14 height 13
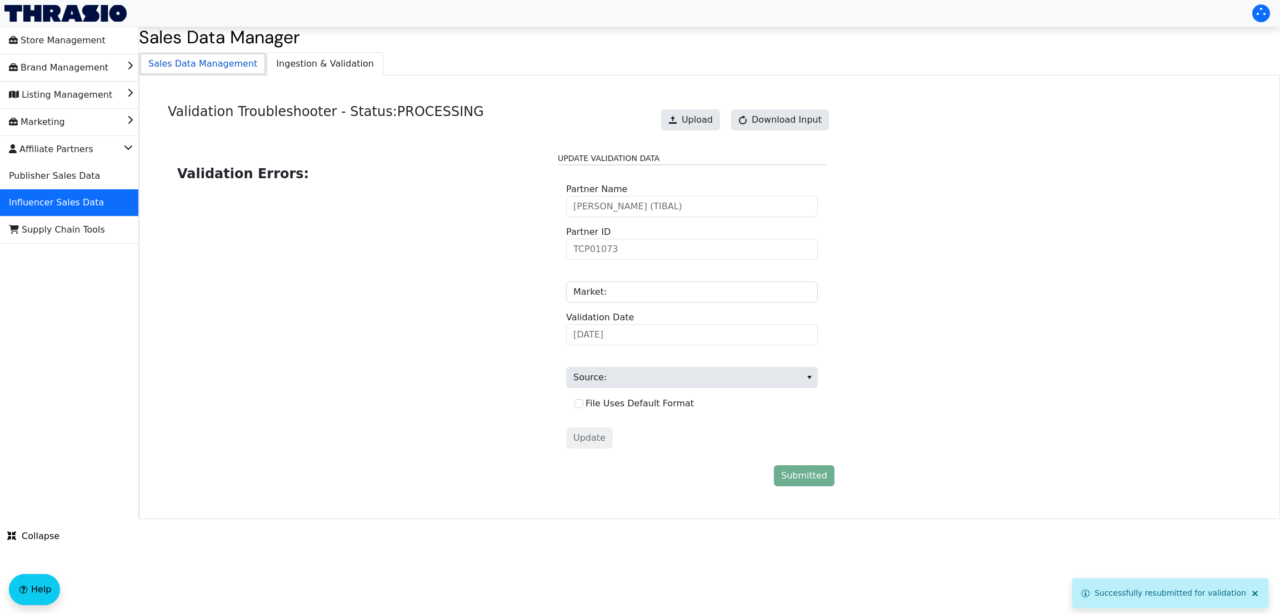
click at [203, 68] on span "Sales Data Management" at bounding box center [202, 64] width 127 height 22
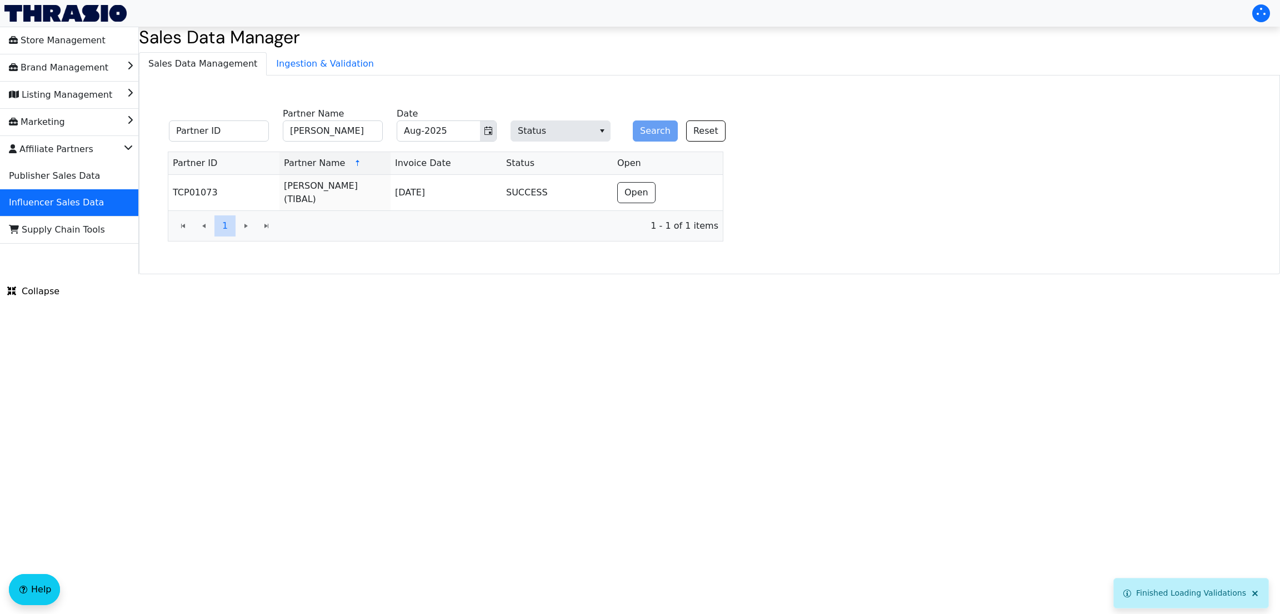
click at [334, 274] on html "Store Management Brand Management Listing Management Marketing Affiliate Partne…" at bounding box center [640, 137] width 1280 height 274
click at [334, 134] on input "[PERSON_NAME]" at bounding box center [333, 131] width 100 height 21
type input "[PERSON_NAME]"
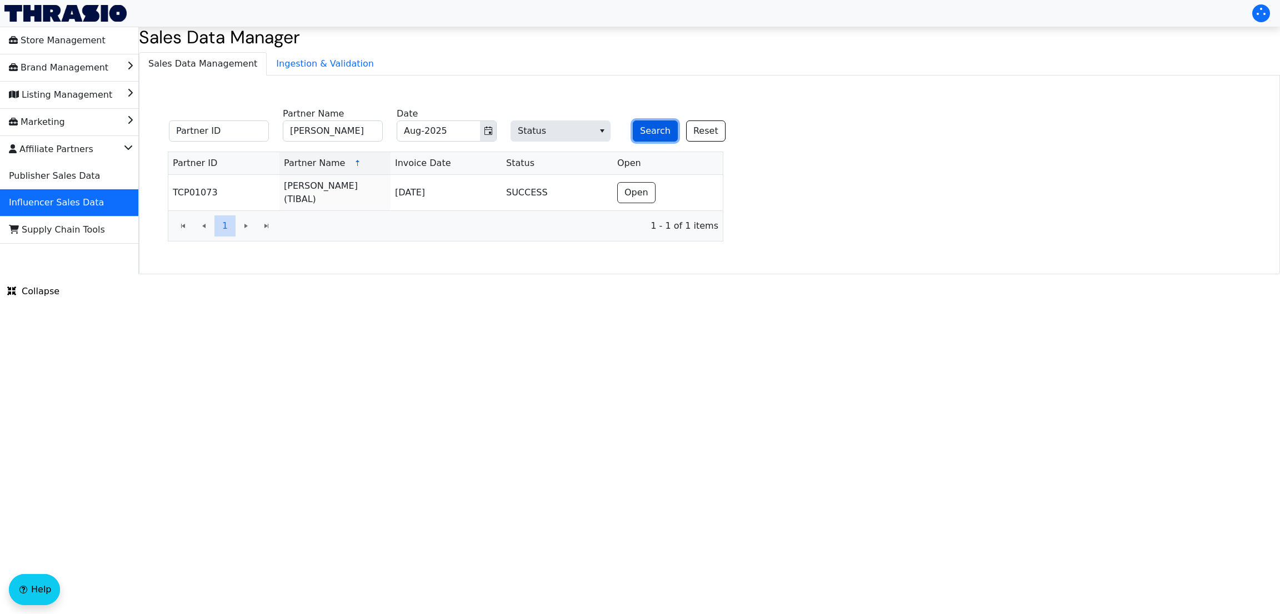
click at [657, 128] on button "Search" at bounding box center [655, 131] width 45 height 21
